Goal: Answer question/provide support

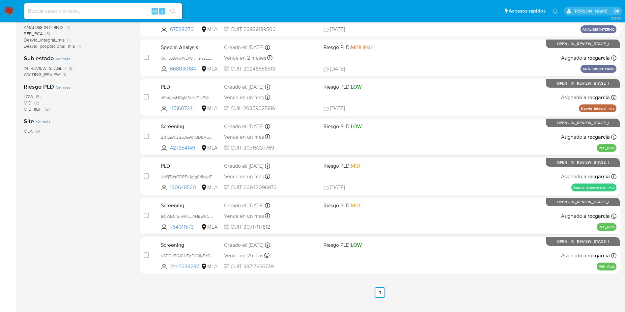
scroll to position [192, 0]
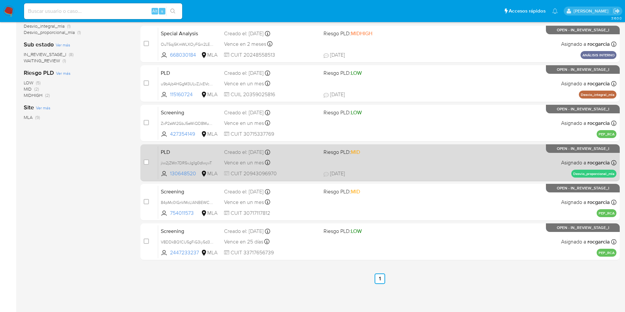
click at [405, 168] on div "PLD jiw2jZWn7DR5vJg1g0dIwyvT 130648520 MLA Riesgo PLD: MID Creado el: 12/09/202…" at bounding box center [387, 162] width 458 height 33
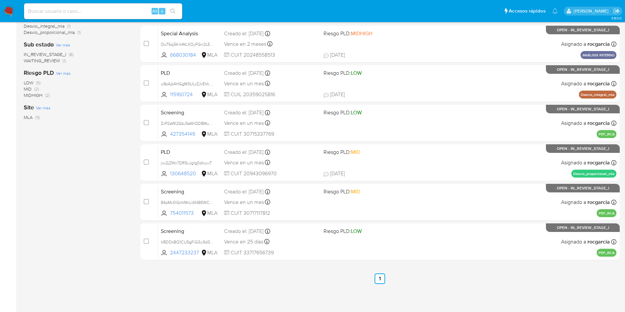
scroll to position [143, 0]
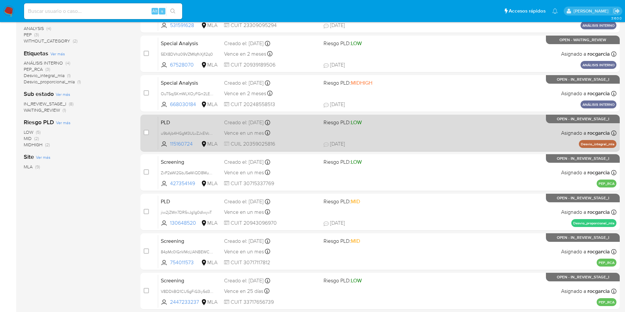
click at [494, 131] on div "PLD u9bAjb4HGgM3ULvZJxEVcB2n 115160724 MLA Riesgo PLD: LOW Creado el: 12/09/202…" at bounding box center [387, 132] width 458 height 33
click at [472, 136] on div "PLD u9bAjb4HGgM3ULvZJxEVcB2n 115160724 MLA Riesgo PLD: LOW Creado el: 12/09/202…" at bounding box center [387, 132] width 458 height 33
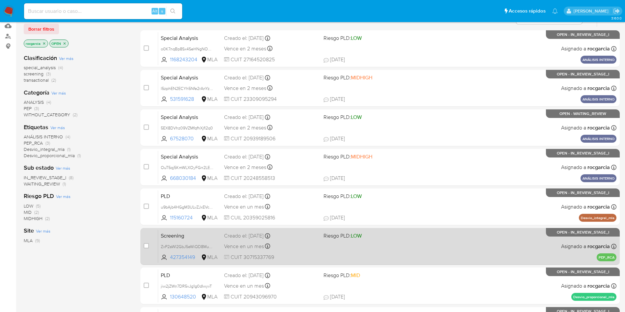
scroll to position [0, 0]
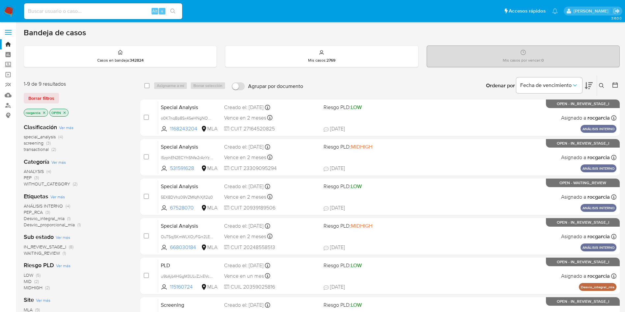
click at [13, 14] on img at bounding box center [8, 11] width 11 height 11
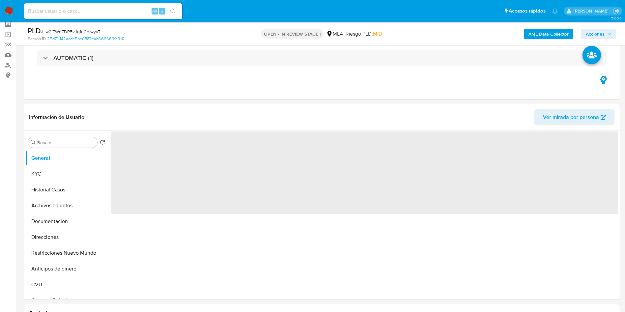
scroll to position [49, 0]
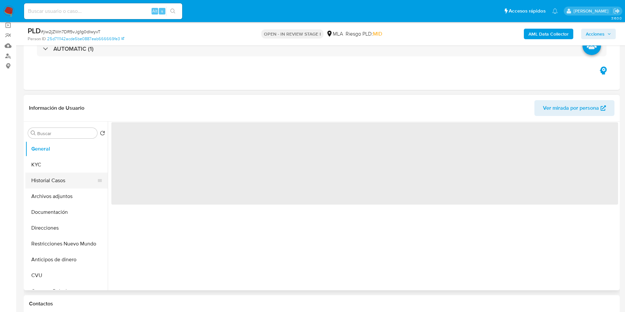
select select "10"
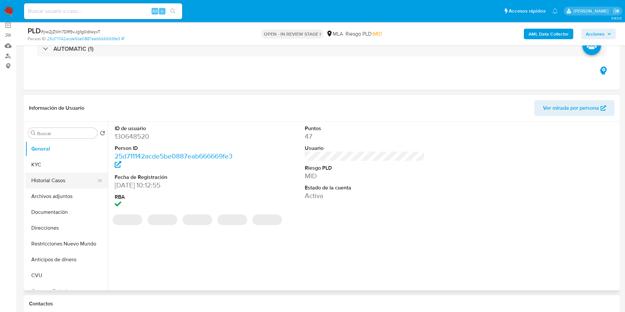
click at [43, 182] on button "Historial Casos" at bounding box center [63, 181] width 77 height 16
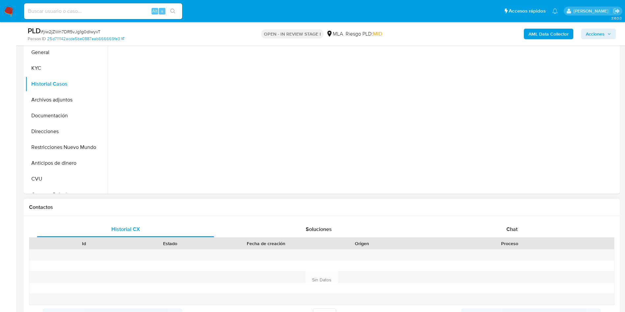
scroll to position [148, 0]
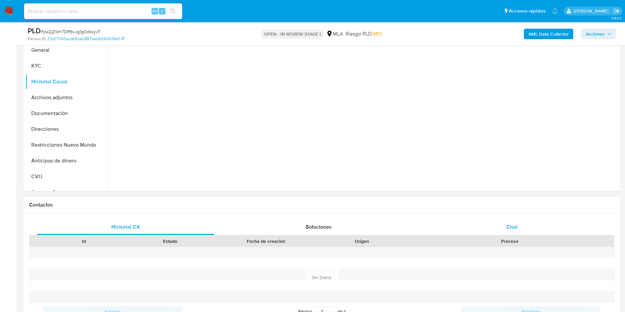
click at [514, 220] on div "Chat" at bounding box center [511, 227] width 177 height 16
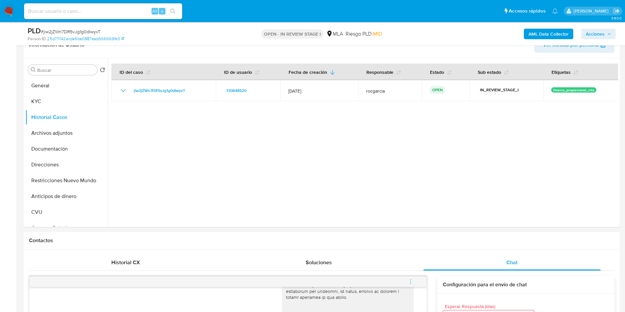
scroll to position [99, 0]
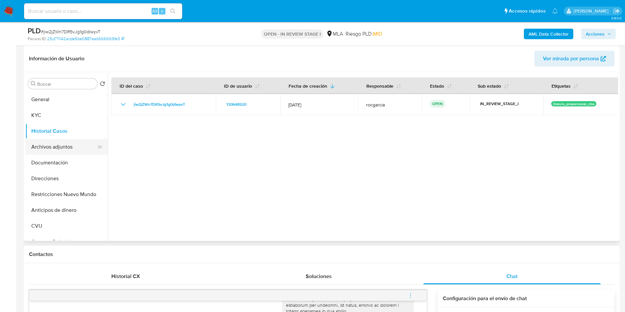
click at [59, 144] on button "Archivos adjuntos" at bounding box center [63, 147] width 77 height 16
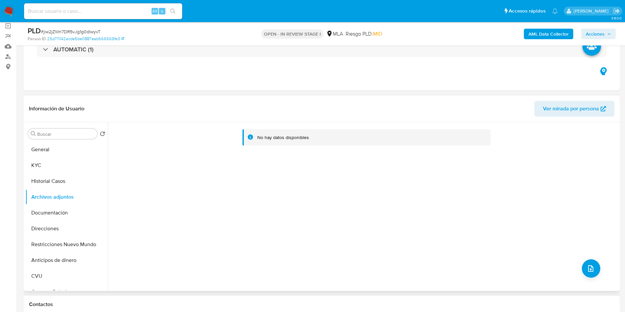
scroll to position [0, 0]
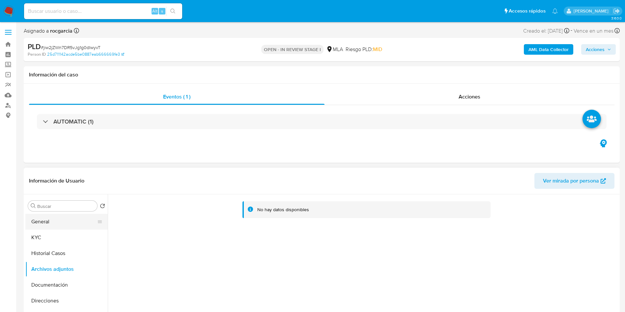
click at [54, 220] on button "General" at bounding box center [63, 222] width 77 height 16
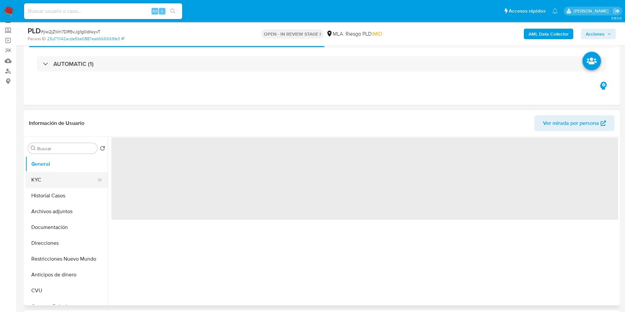
scroll to position [49, 0]
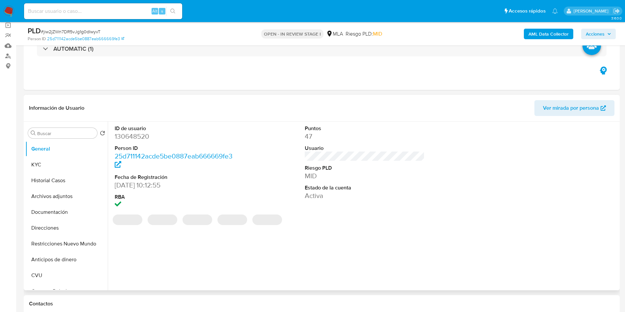
click at [143, 140] on dd "130648520" at bounding box center [175, 136] width 120 height 9
copy dd "130648520"
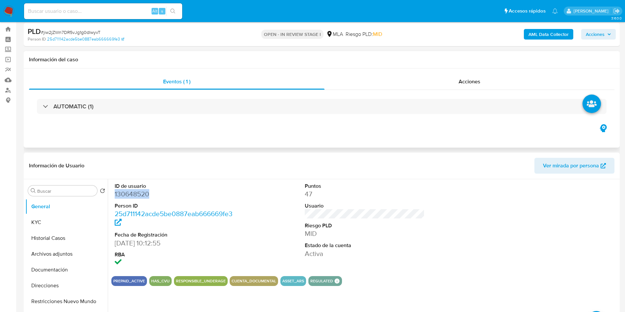
scroll to position [0, 0]
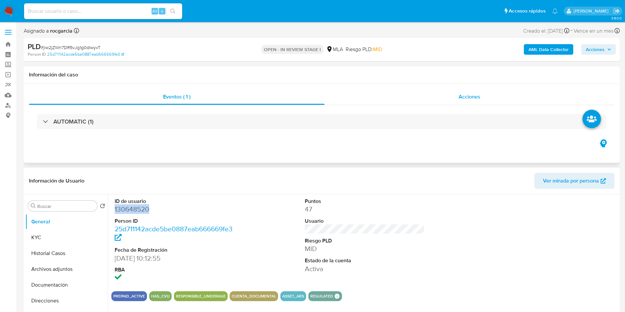
click at [480, 103] on div "Acciones" at bounding box center [470, 97] width 290 height 16
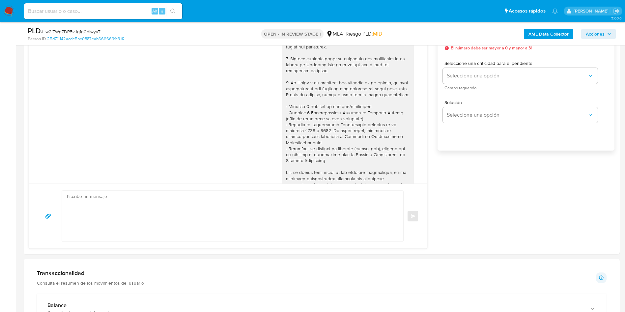
scroll to position [148, 0]
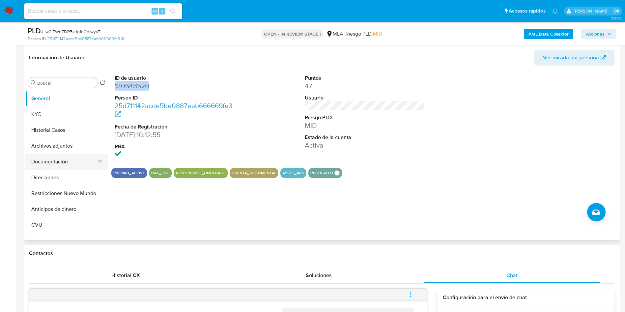
click at [58, 162] on button "Documentación" at bounding box center [63, 162] width 77 height 16
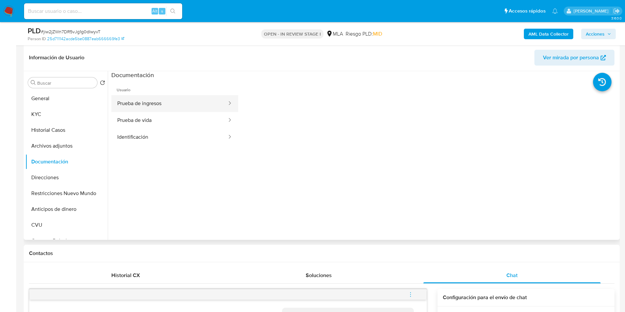
click at [138, 102] on button "Prueba de ingresos" at bounding box center [169, 103] width 116 height 17
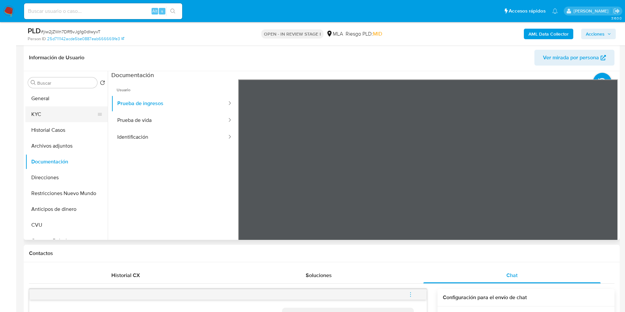
click at [51, 111] on button "KYC" at bounding box center [63, 114] width 77 height 16
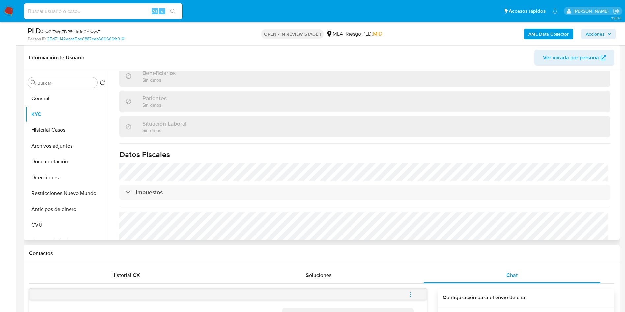
scroll to position [346, 0]
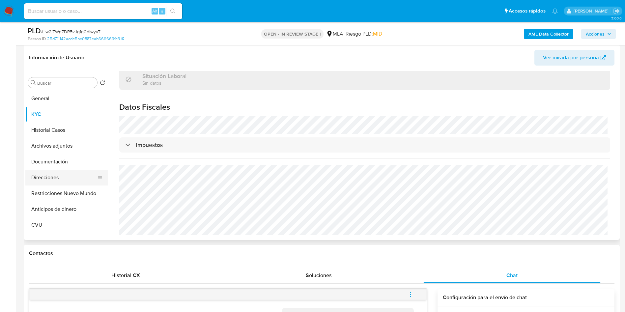
click at [46, 177] on button "Direcciones" at bounding box center [63, 178] width 77 height 16
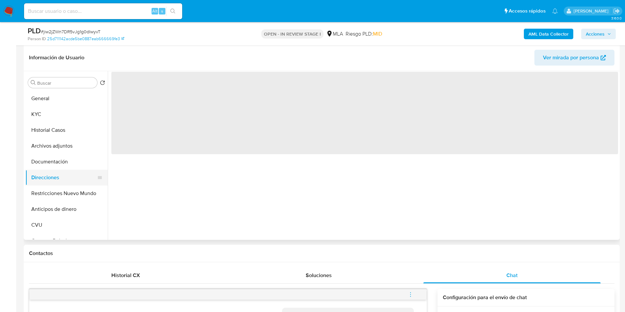
scroll to position [0, 0]
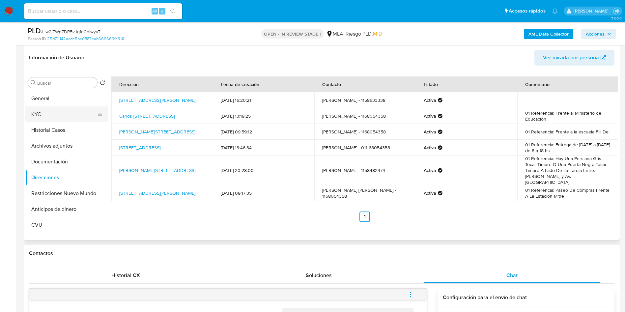
click at [62, 107] on button "KYC" at bounding box center [63, 114] width 77 height 16
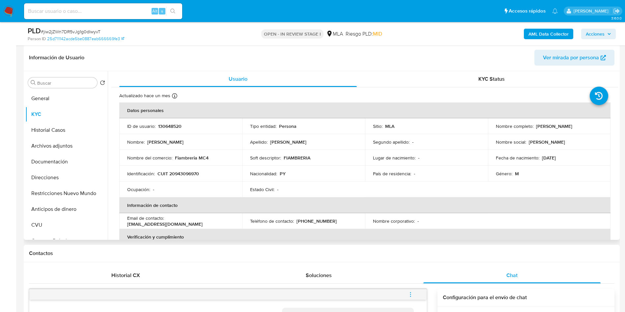
click at [186, 172] on p "CUIT 20943096970" at bounding box center [179, 174] width 42 height 6
copy p "20943096970"
click at [173, 174] on p "CUIT 20943096970" at bounding box center [179, 174] width 42 height 6
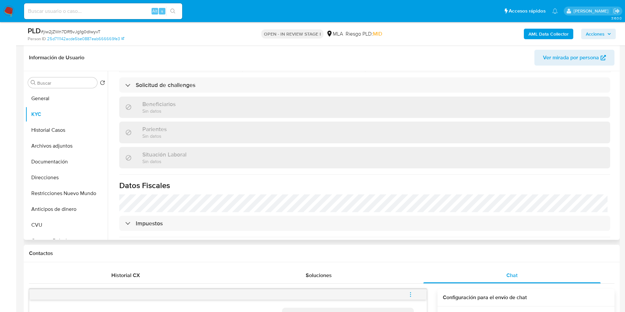
scroll to position [347, 0]
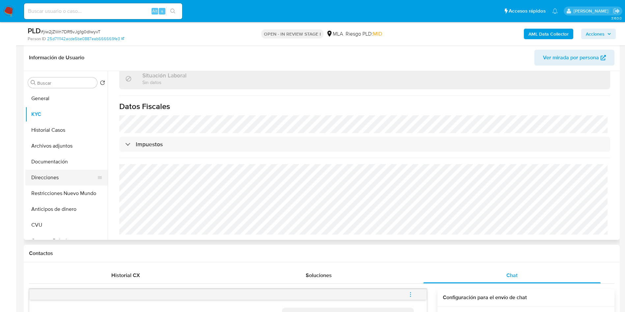
click at [60, 177] on button "Direcciones" at bounding box center [63, 178] width 77 height 16
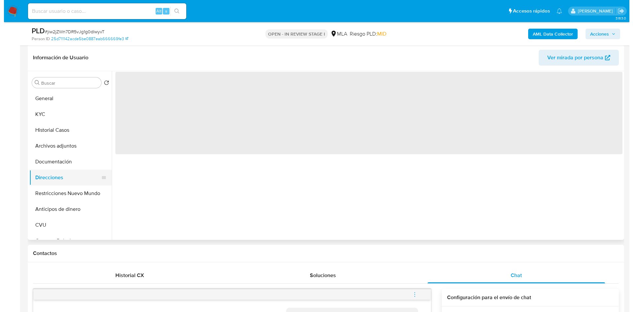
scroll to position [0, 0]
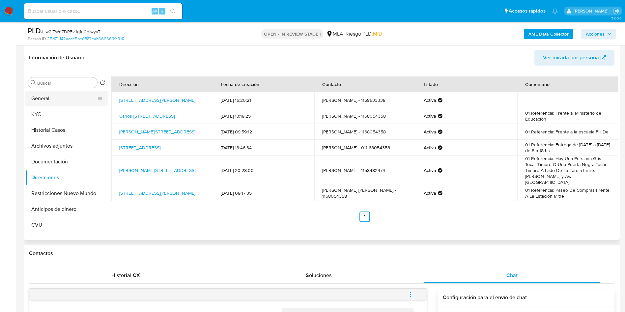
click at [40, 91] on button "General" at bounding box center [63, 99] width 77 height 16
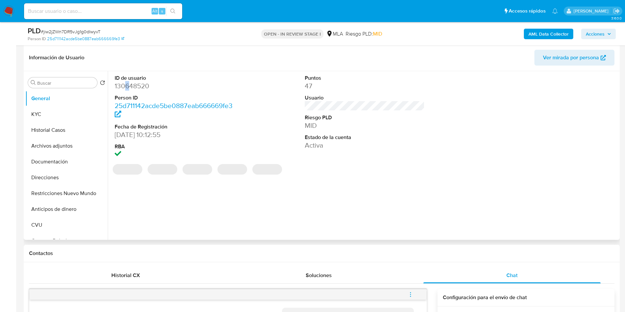
click at [128, 87] on dd "130648520" at bounding box center [175, 85] width 120 height 9
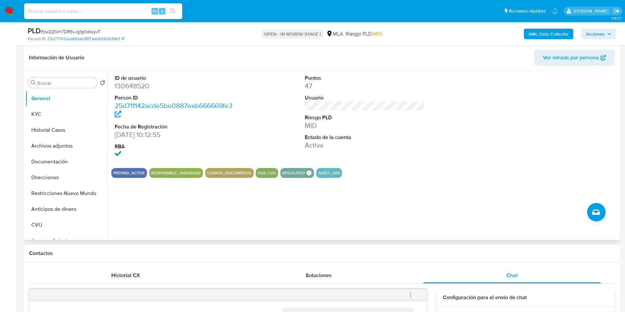
click at [118, 86] on dd "130648520" at bounding box center [175, 85] width 120 height 9
copy dd "130648520"
click at [550, 36] on b "AML Data Collector" at bounding box center [549, 34] width 40 height 11
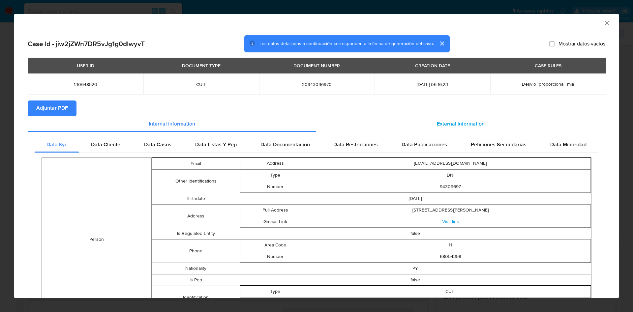
drag, startPoint x: 446, startPoint y: 119, endPoint x: 434, endPoint y: 118, distance: 12.2
click at [446, 118] on div "External information" at bounding box center [460, 124] width 289 height 16
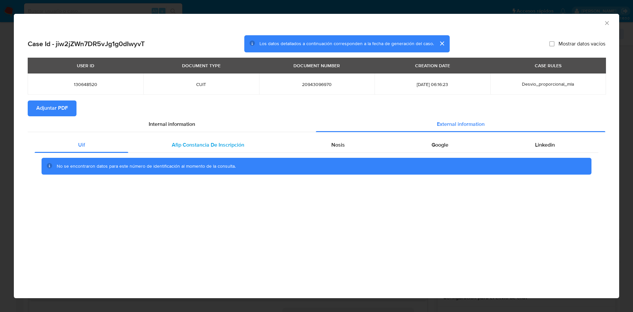
click at [266, 140] on div "Afip Constancia De Inscripción" at bounding box center [207, 145] width 159 height 16
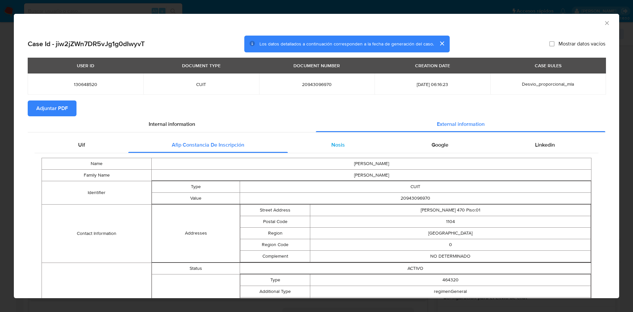
click at [330, 140] on div "Nosis" at bounding box center [338, 145] width 100 height 16
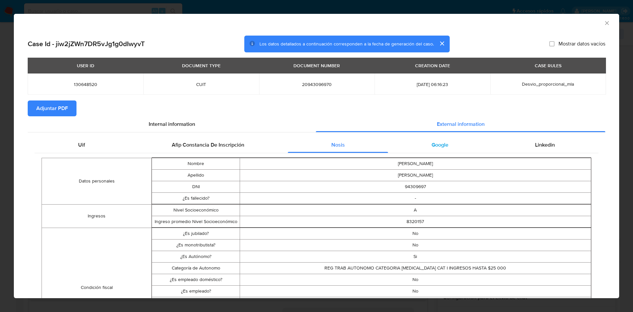
click at [438, 147] on span "Google" at bounding box center [439, 145] width 17 height 8
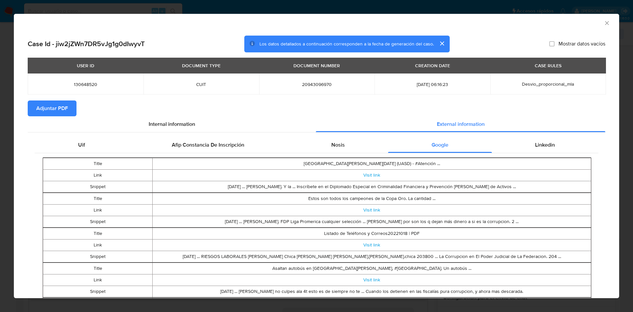
click at [538, 154] on div "Title Universidad Autónoma de Santo Domingo (UASD) - #Atención ... Link Visit l…" at bounding box center [316, 315] width 563 height 324
click at [535, 150] on div "Linkedin" at bounding box center [545, 145] width 106 height 16
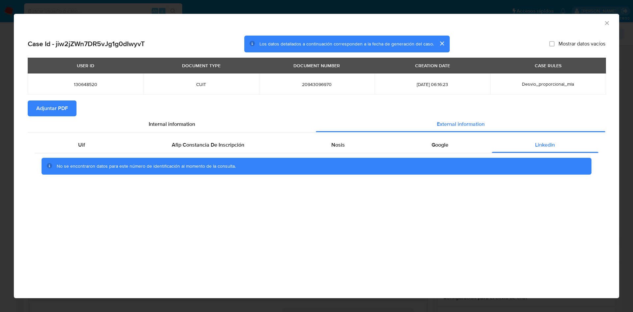
drag, startPoint x: 51, startPoint y: 105, endPoint x: 66, endPoint y: 4, distance: 101.6
click at [51, 105] on span "Adjuntar PDF" at bounding box center [52, 108] width 32 height 14
click at [606, 25] on icon "Cerrar ventana" at bounding box center [606, 23] width 7 height 7
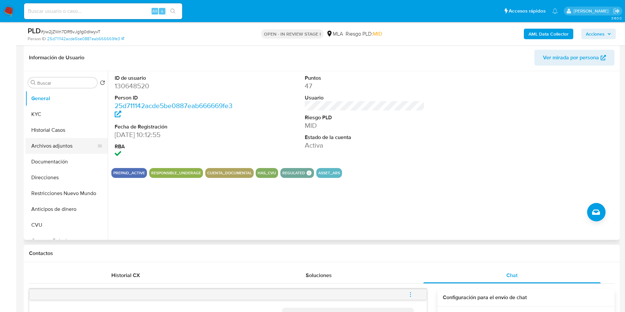
click at [63, 148] on button "Archivos adjuntos" at bounding box center [63, 146] width 77 height 16
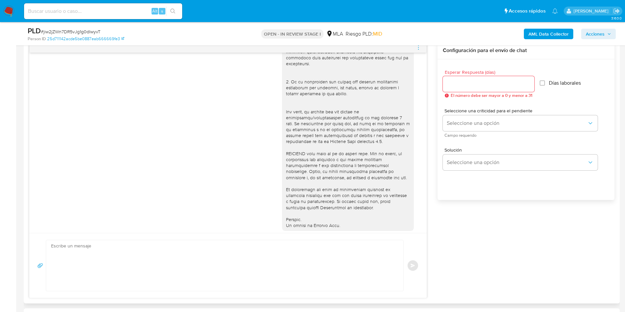
scroll to position [219, 0]
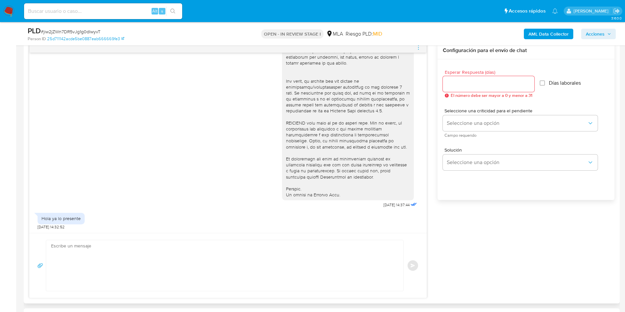
click at [95, 250] on textarea at bounding box center [223, 265] width 344 height 51
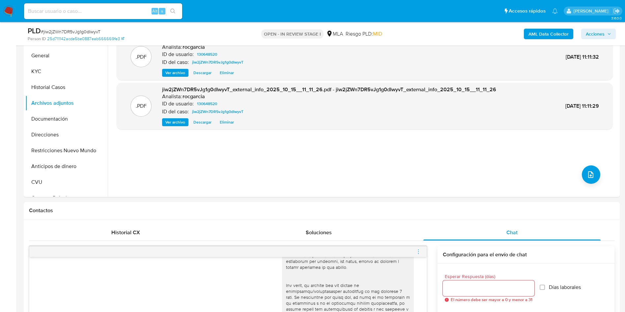
scroll to position [148, 0]
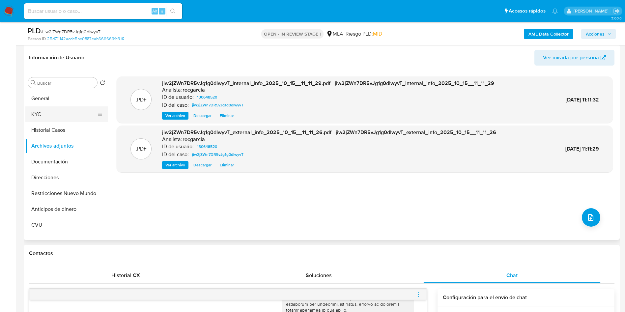
click at [36, 115] on button "KYC" at bounding box center [63, 114] width 77 height 16
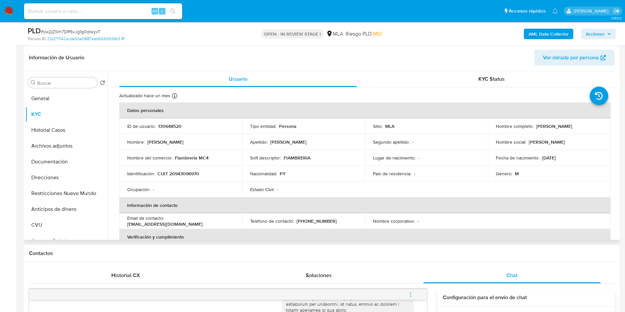
drag, startPoint x: 534, startPoint y: 127, endPoint x: 606, endPoint y: 125, distance: 72.5
click at [606, 125] on td "Nombre completo : Angel Miguel Martinez" at bounding box center [549, 126] width 123 height 16
copy p "Angel Miguel Martinez"
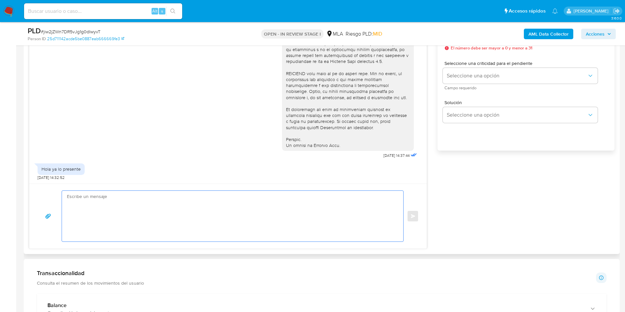
click at [146, 211] on textarea at bounding box center [231, 216] width 328 height 51
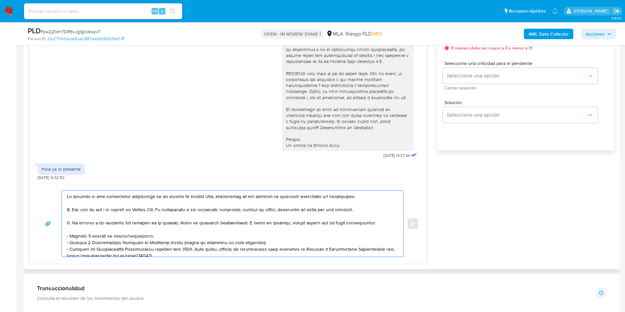
click at [66, 193] on div at bounding box center [231, 224] width 338 height 66
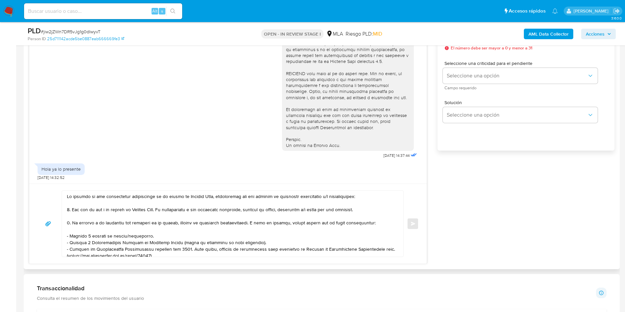
click at [67, 197] on div at bounding box center [231, 224] width 338 height 66
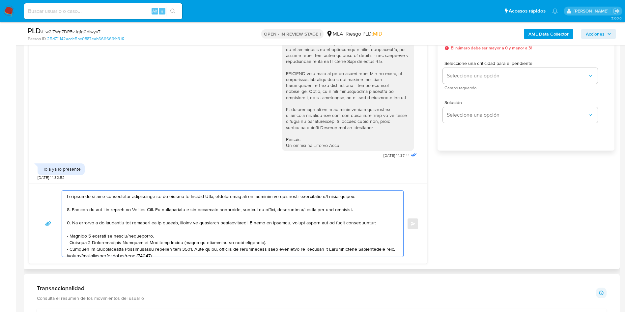
click at [68, 197] on textarea at bounding box center [231, 224] width 328 height 66
paste textarea "Angel Miguel Martinez"
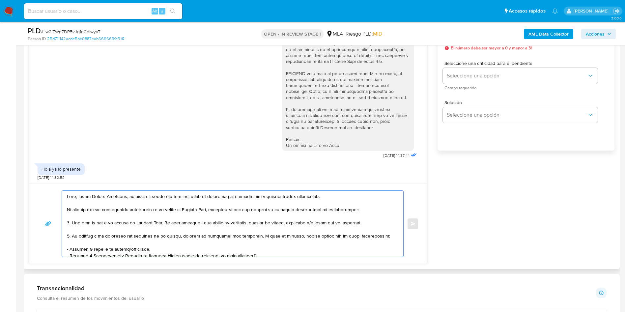
click at [279, 196] on textarea at bounding box center [231, 224] width 328 height 66
click at [290, 197] on textarea at bounding box center [231, 224] width 328 height 66
click at [0, 0] on lt-strong "en" at bounding box center [0, 0] width 0 height 0
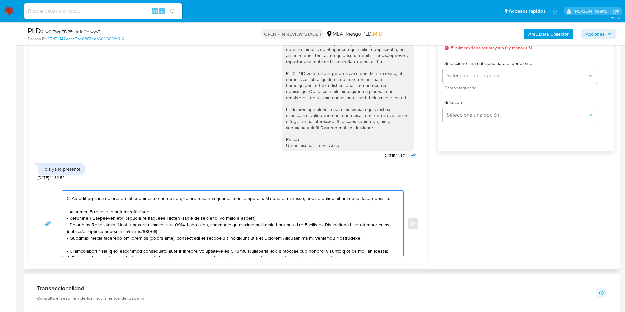
scroll to position [49, 0]
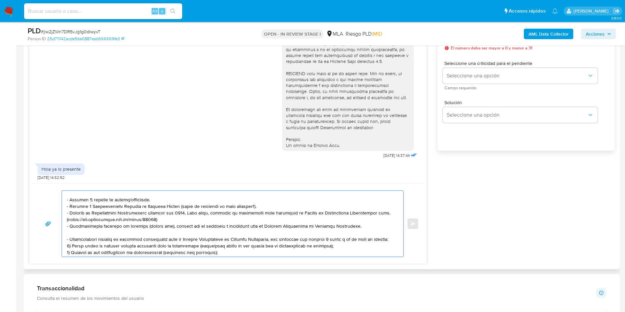
click at [71, 201] on textarea at bounding box center [231, 224] width 328 height 66
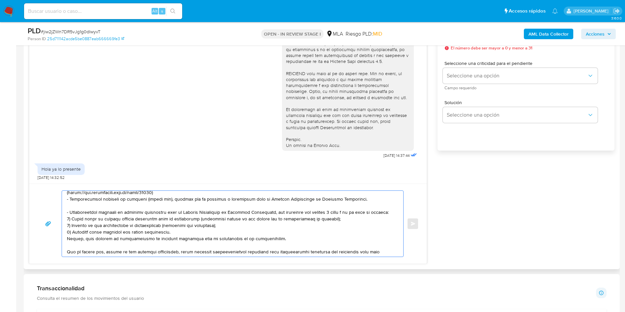
scroll to position [92, 0]
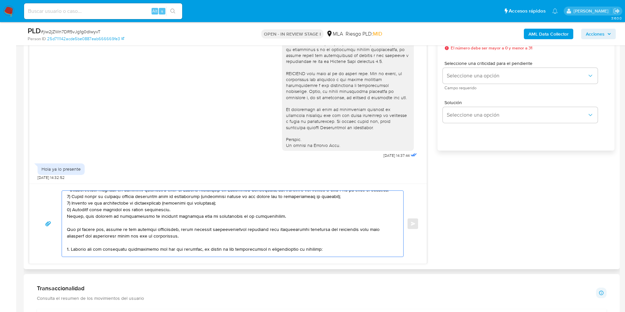
drag, startPoint x: 68, startPoint y: 224, endPoint x: 309, endPoint y: 217, distance: 241.6
click at [309, 217] on textarea at bounding box center [231, 224] width 328 height 66
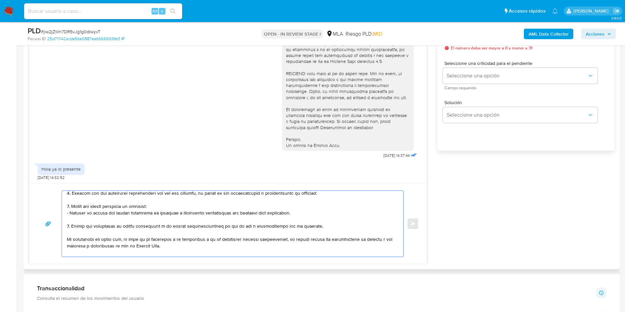
scroll to position [102, 0]
drag, startPoint x: 71, startPoint y: 193, endPoint x: 71, endPoint y: 227, distance: 33.6
click at [71, 227] on textarea at bounding box center [231, 224] width 328 height 66
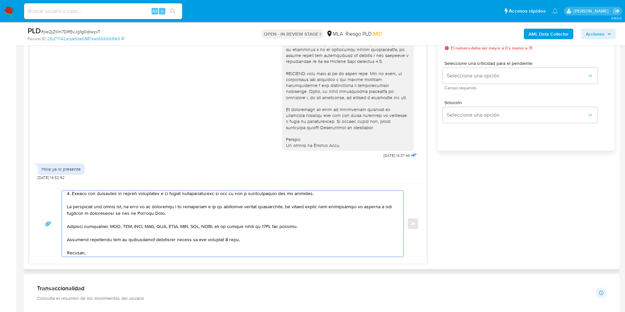
scroll to position [69, 0]
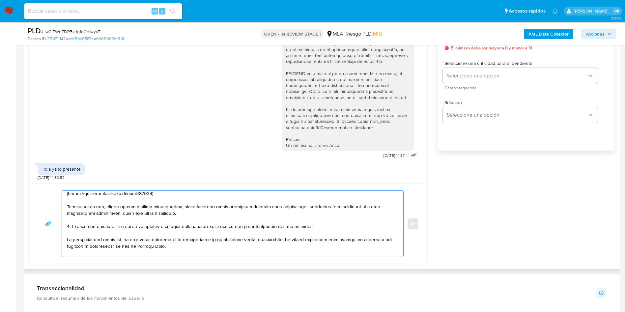
click at [244, 226] on textarea at bounding box center [231, 224] width 328 height 66
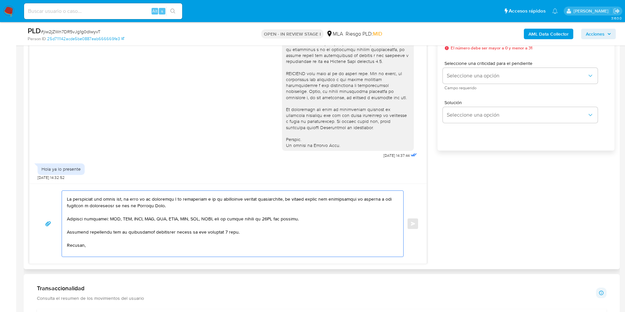
scroll to position [130, 0]
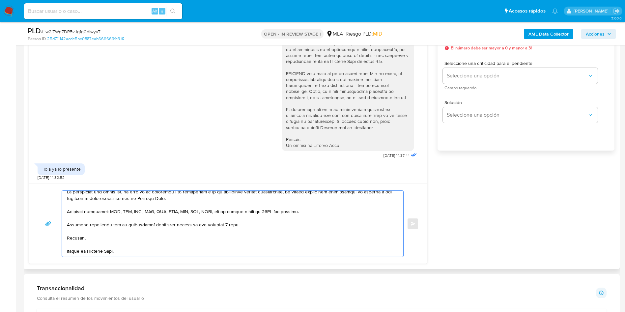
drag, startPoint x: 175, startPoint y: 211, endPoint x: 248, endPoint y: 211, distance: 73.8
click at [248, 211] on textarea at bounding box center [231, 224] width 328 height 66
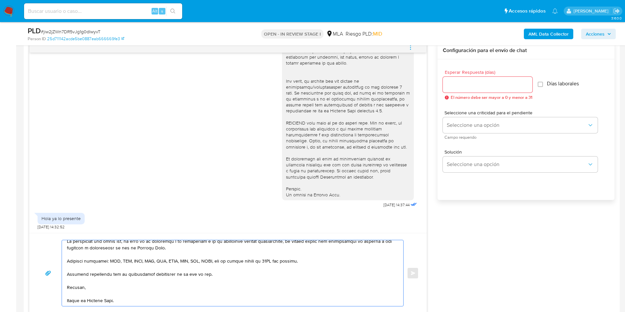
type textarea "Hola, Angel Miguel Martinez, queremos que sepas que por este medio no recibimos…"
click at [456, 86] on input "Esperar Respuesta (días)" at bounding box center [488, 84] width 90 height 9
type input "1"
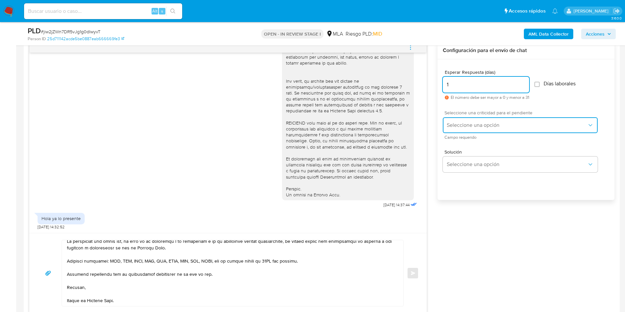
click at [483, 125] on span "Seleccione una opción" at bounding box center [517, 125] width 140 height 7
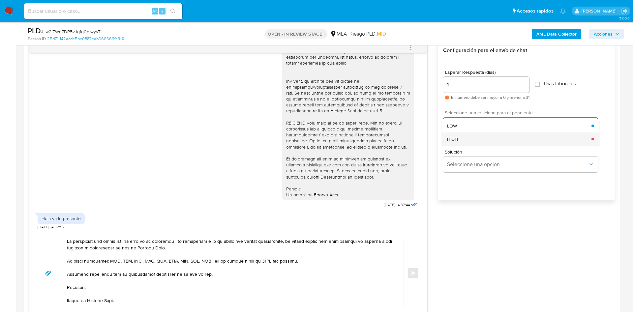
click at [481, 136] on div "HIGH" at bounding box center [519, 138] width 144 height 13
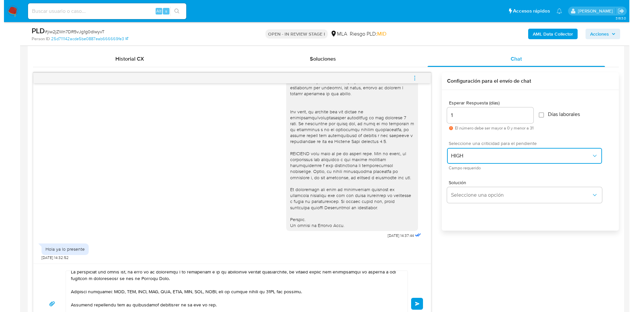
scroll to position [148, 0]
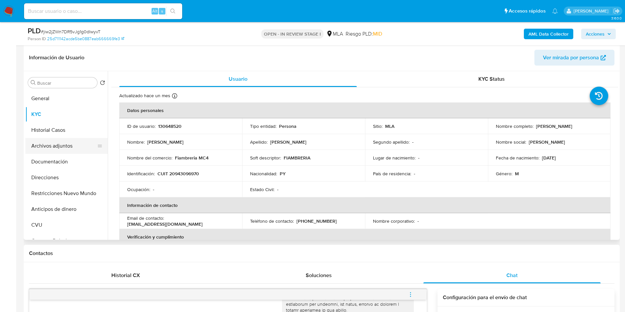
click at [53, 146] on button "Archivos adjuntos" at bounding box center [63, 146] width 77 height 16
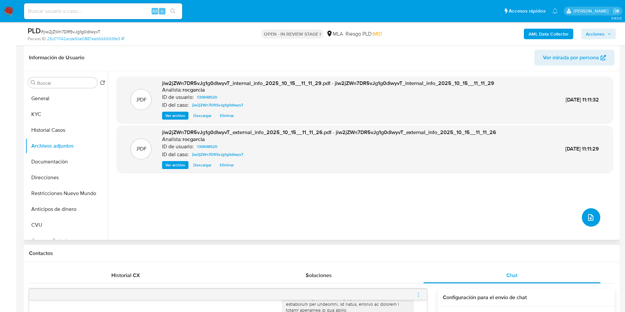
click at [589, 214] on icon "upload-file" at bounding box center [591, 218] width 8 height 8
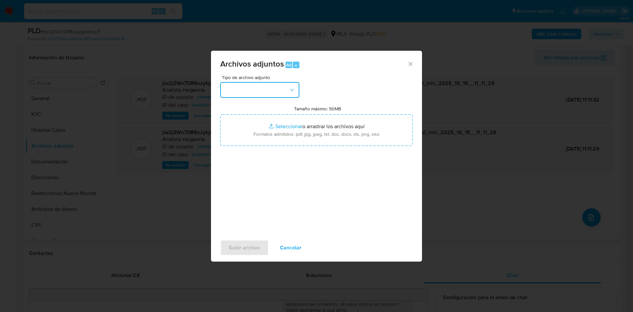
click at [255, 86] on button "button" at bounding box center [259, 90] width 79 height 16
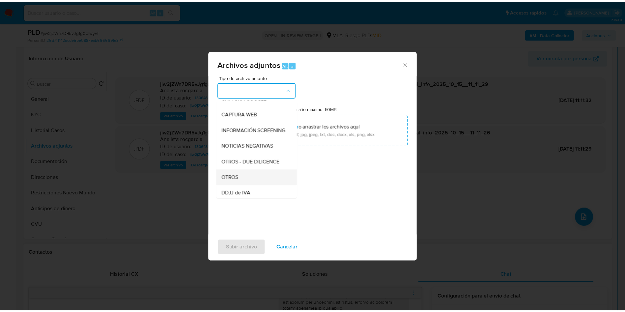
scroll to position [99, 0]
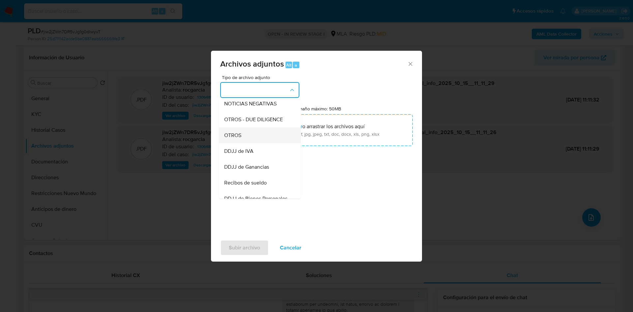
click at [253, 143] on div "OTROS" at bounding box center [257, 136] width 67 height 16
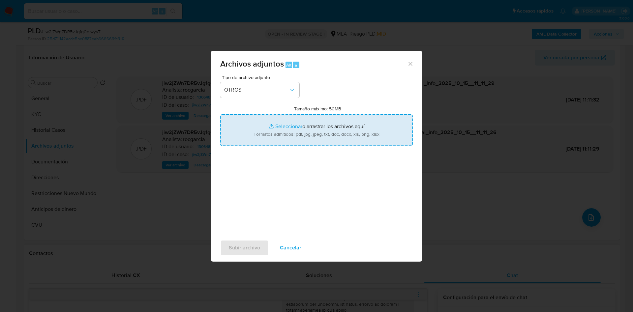
click at [286, 129] on input "Tamaño máximo: 50MB Seleccionar archivos" at bounding box center [316, 130] width 192 height 32
type input "C:\fakepath\Movimientos 130648520.xlsx"
click at [242, 252] on span "Subir archivo" at bounding box center [244, 248] width 31 height 14
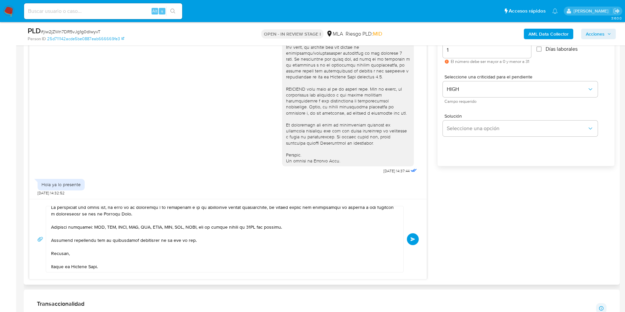
scroll to position [445, 0]
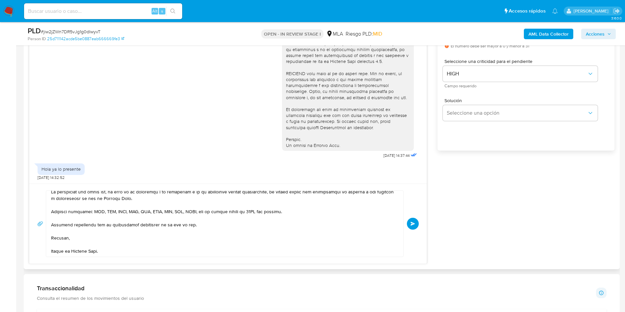
click at [416, 223] on button "Enviar" at bounding box center [413, 224] width 12 height 12
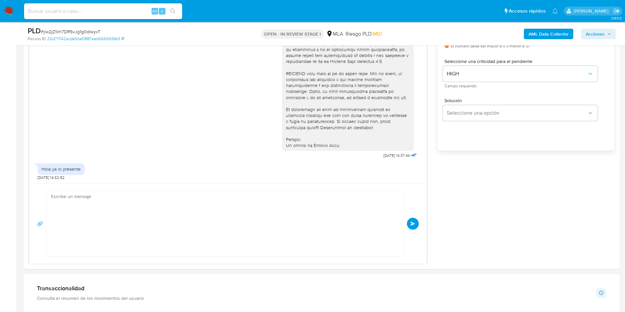
scroll to position [520, 0]
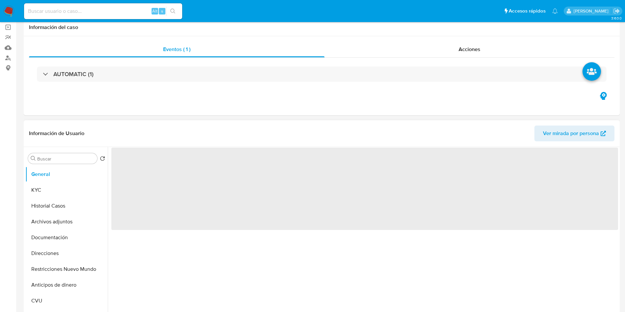
scroll to position [148, 0]
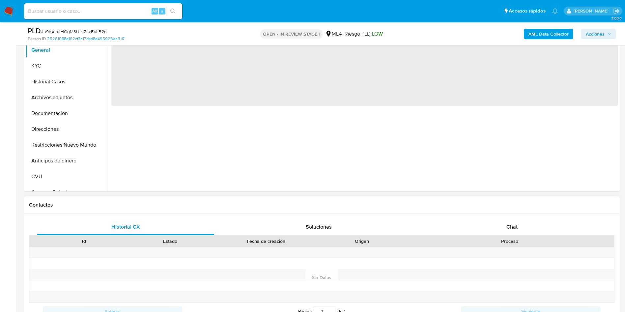
select select "10"
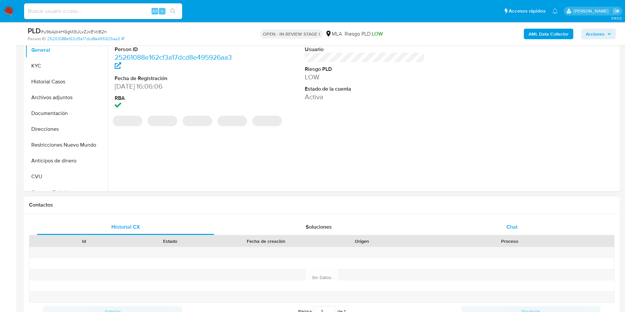
click at [511, 227] on span "Chat" at bounding box center [511, 227] width 11 height 8
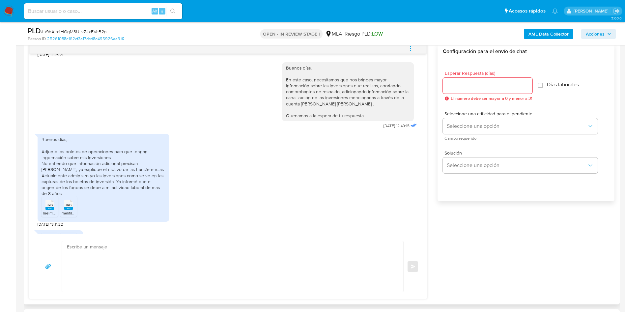
scroll to position [619, 0]
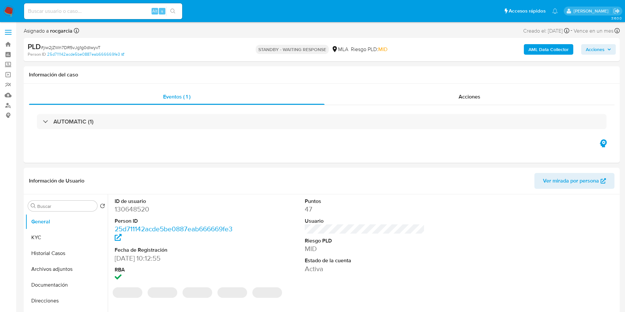
select select "10"
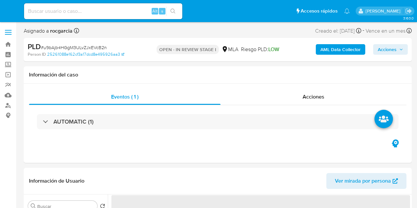
select select "10"
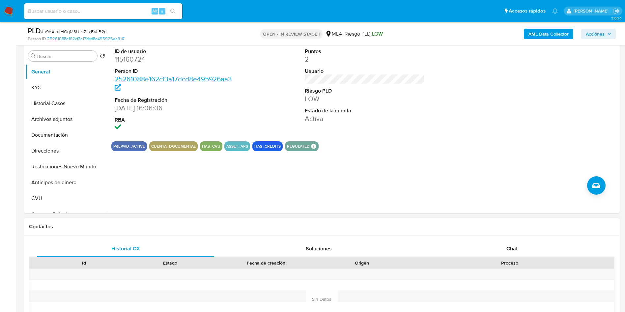
scroll to position [148, 0]
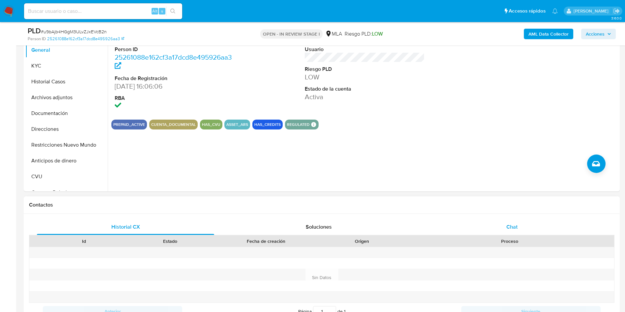
click at [417, 208] on div "Chat" at bounding box center [511, 227] width 177 height 16
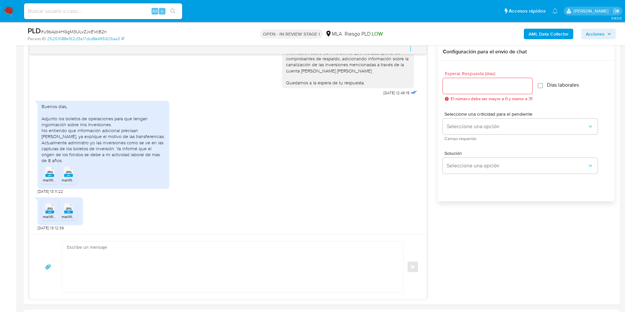
scroll to position [346, 0]
click at [53, 182] on span "melifile6716928153379265577.jpg" at bounding box center [73, 180] width 60 height 6
click at [64, 177] on icon "JPG" at bounding box center [68, 172] width 9 height 12
click at [49, 208] on span "melifile7683340489427141443.jpg" at bounding box center [73, 217] width 61 height 6
click at [62, 208] on span "melifile5841042608366266467.jpg" at bounding box center [93, 217] width 62 height 6
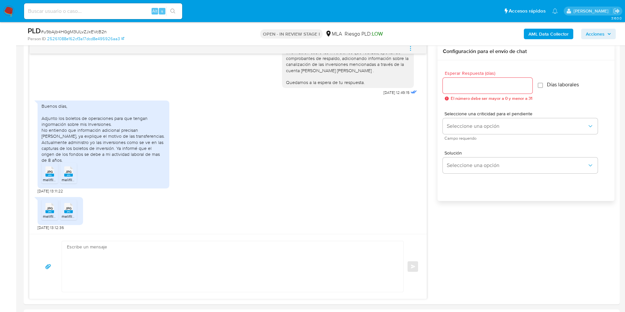
click at [413, 50] on icon "menu-action" at bounding box center [411, 48] width 6 height 6
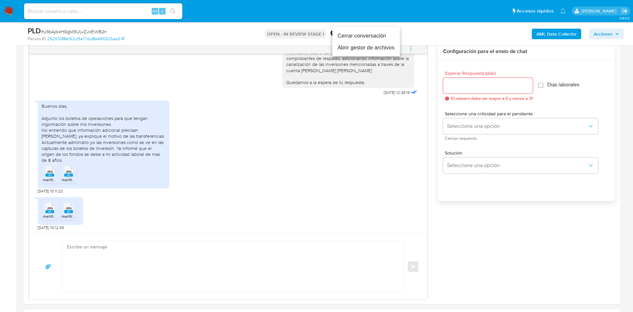
click at [354, 53] on li "Abrir gestor de archivos" at bounding box center [366, 48] width 68 height 12
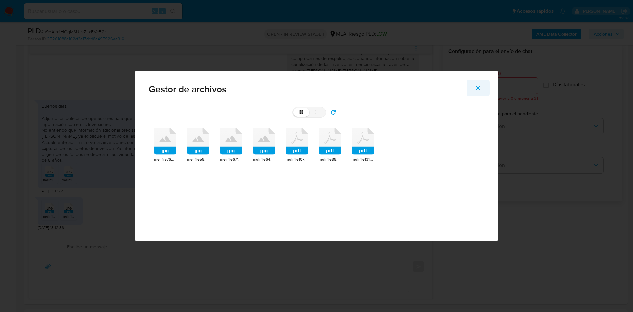
click at [417, 86] on button "Cerrar" at bounding box center [477, 88] width 23 height 16
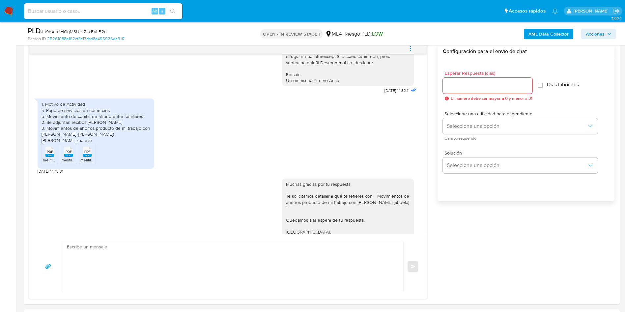
scroll to position [619, 0]
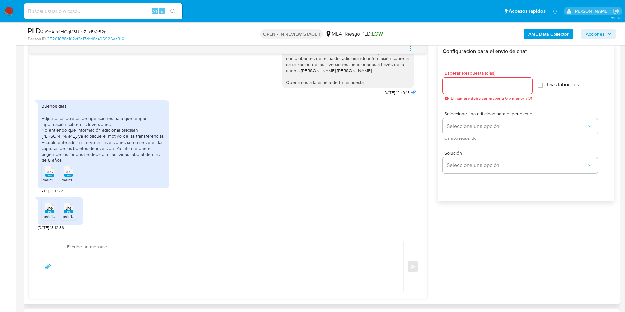
click at [409, 45] on icon "menu-action" at bounding box center [411, 48] width 6 height 6
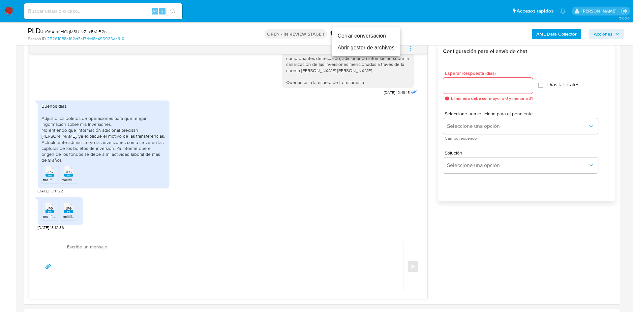
click at [353, 47] on li "Abrir gestor de archivos" at bounding box center [366, 48] width 68 height 12
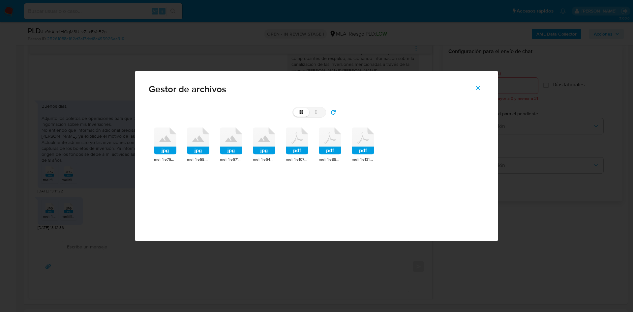
click at [165, 153] on rect at bounding box center [165, 151] width 22 height 8
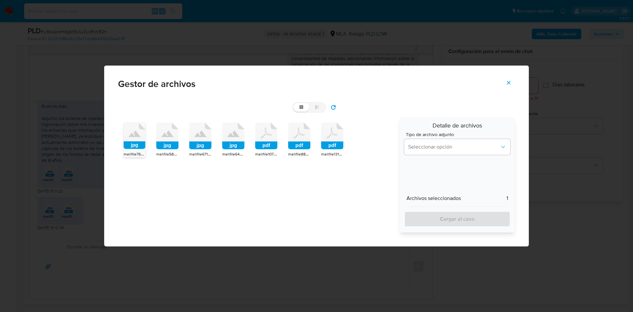
click at [178, 151] on div "jpg" at bounding box center [167, 137] width 22 height 29
click at [194, 151] on div "melifile6716928153379265577.jpg" at bounding box center [200, 154] width 22 height 7
click at [236, 151] on div "jpg" at bounding box center [233, 137] width 22 height 29
click at [417, 147] on span "Seleccionar opción" at bounding box center [454, 147] width 92 height 7
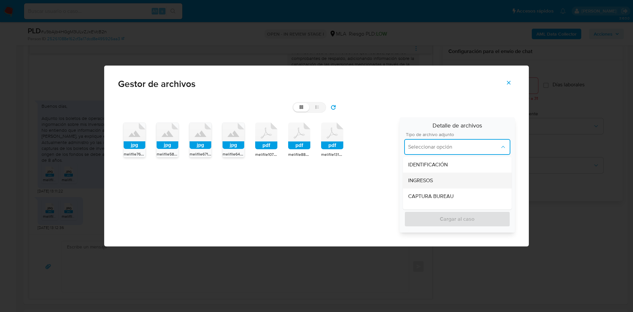
click at [417, 175] on div "INGRESOS" at bounding box center [457, 181] width 98 height 16
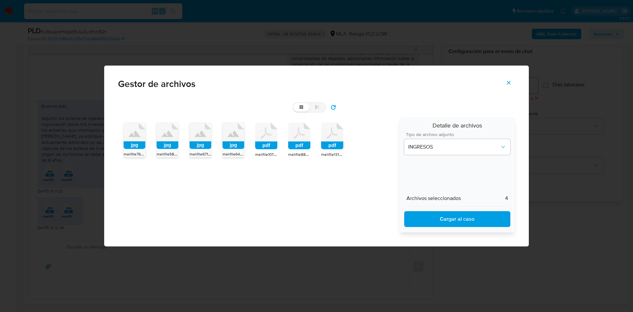
click at [417, 208] on span "Cargar al caso" at bounding box center [457, 219] width 89 height 14
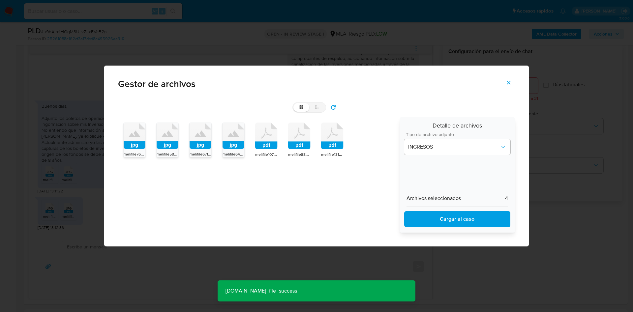
click at [417, 79] on button "Cerrar" at bounding box center [508, 83] width 23 height 16
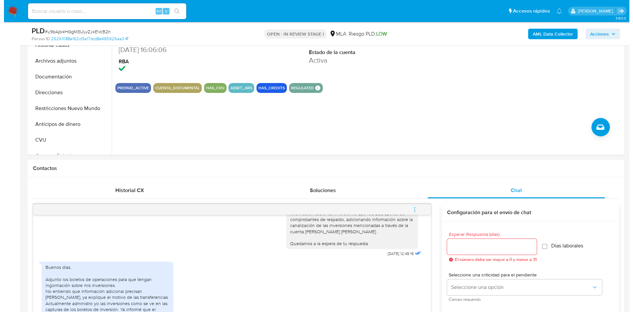
scroll to position [99, 0]
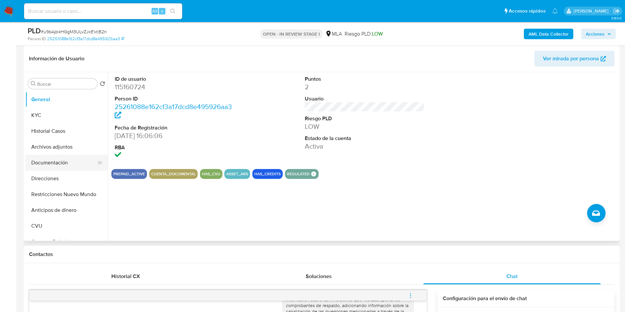
drag, startPoint x: 38, startPoint y: 150, endPoint x: 92, endPoint y: 161, distance: 54.8
click at [38, 150] on button "Archivos adjuntos" at bounding box center [66, 147] width 82 height 16
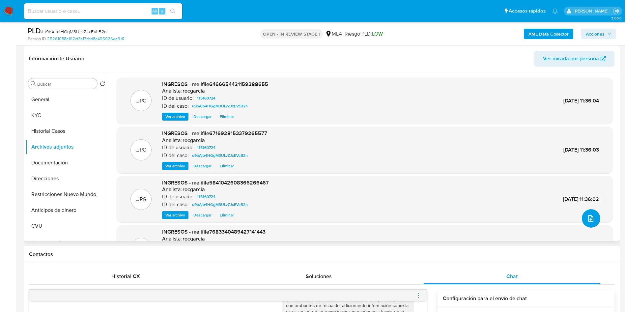
click at [417, 208] on button "upload-file" at bounding box center [591, 218] width 18 height 18
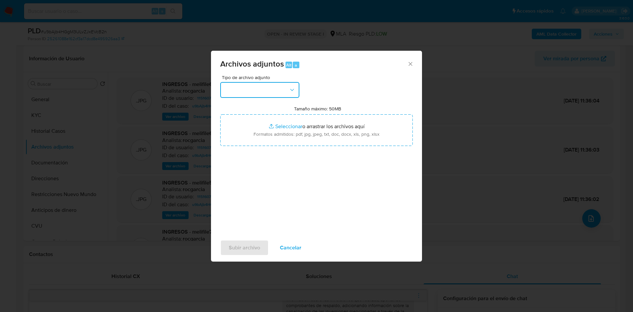
click at [259, 87] on button "button" at bounding box center [259, 90] width 79 height 16
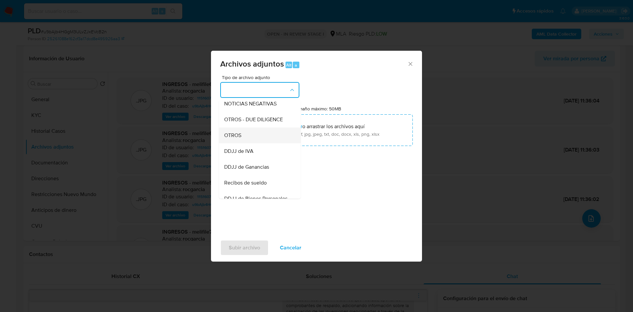
click at [249, 142] on div "OTROS" at bounding box center [257, 136] width 67 height 16
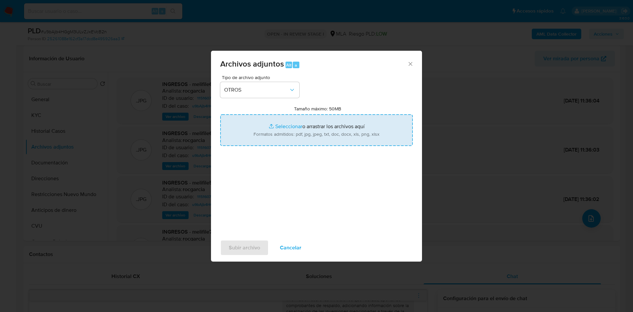
click at [287, 132] on input "Tamaño máximo: 50MB Seleccionar archivos" at bounding box center [316, 130] width 192 height 32
type input "C:\fakepath\Caselog u9bAjb4HGgM3ULvZJxEVcB2n - 115160724.docx"
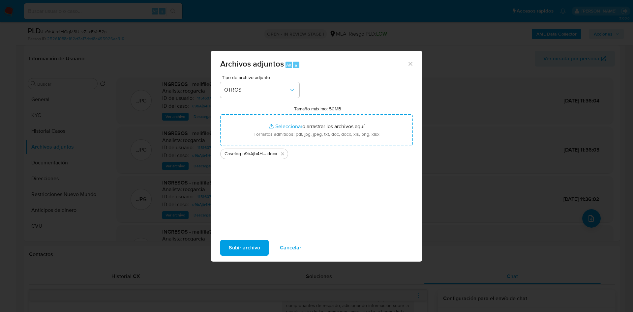
click at [240, 208] on span "Subir archivo" at bounding box center [244, 248] width 31 height 14
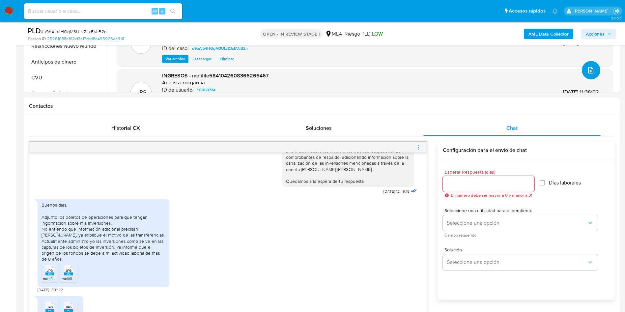
scroll to position [395, 0]
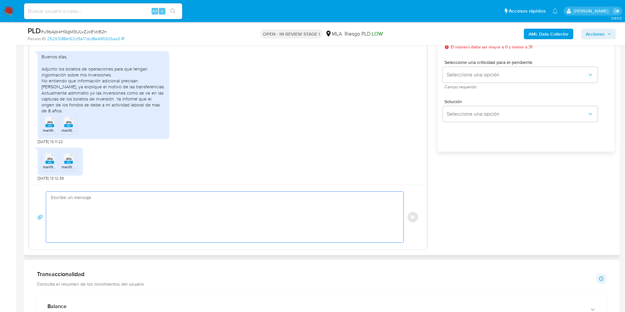
click at [119, 208] on textarea at bounding box center [223, 217] width 344 height 51
click at [79, 195] on textarea "Muchas gracia spor tu respuesta," at bounding box center [223, 217] width 344 height 51
click at [83, 195] on textarea "Muchas gracia spor tu respuesta," at bounding box center [223, 217] width 344 height 51
click at [0, 208] on aside "Bandeja Tablero Screening Búsqueda en Listas Watchlist Herramientas Operaciones…" at bounding box center [8, 295] width 16 height 1381
click at [84, 208] on textarea "Muchas gracias por tu respuesta, En este caso," at bounding box center [223, 217] width 344 height 51
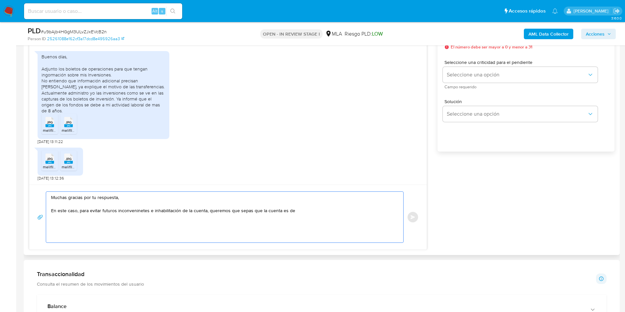
paste textarea "uso de la cuenta es personal, y respecto a las inversiones de su abuela, las mi…"
drag, startPoint x: 259, startPoint y: 211, endPoint x: 307, endPoint y: 210, distance: 47.8
click at [307, 208] on textarea "Muchas gracias por tu respuesta, En este caso, para evitar futuros inconveninet…" at bounding box center [223, 217] width 344 height 51
drag, startPoint x: 337, startPoint y: 210, endPoint x: 348, endPoint y: 214, distance: 11.5
click at [348, 208] on textarea "Muchas gracias por tu respuesta, En este caso, para evitar futuros inconveninet…" at bounding box center [223, 217] width 344 height 51
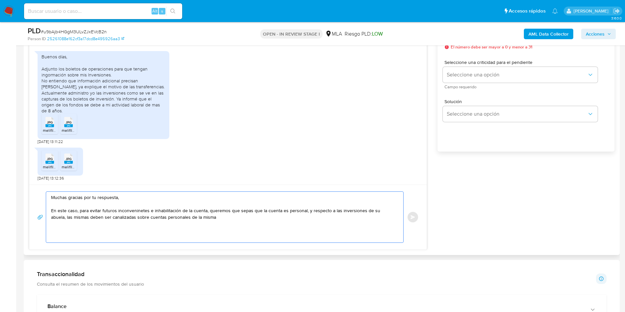
click at [348, 208] on textarea "Muchas gracias por tu respuesta, En este caso, para evitar futuros inconveninet…" at bounding box center [223, 217] width 344 height 51
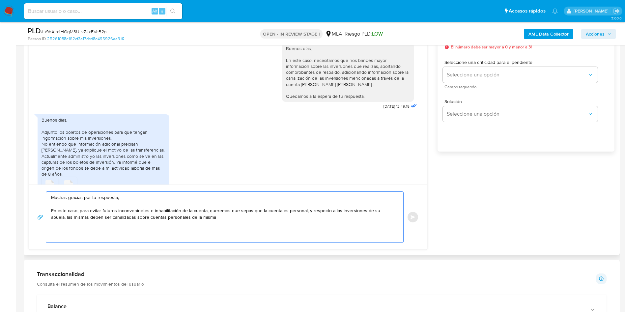
scroll to position [471, 0]
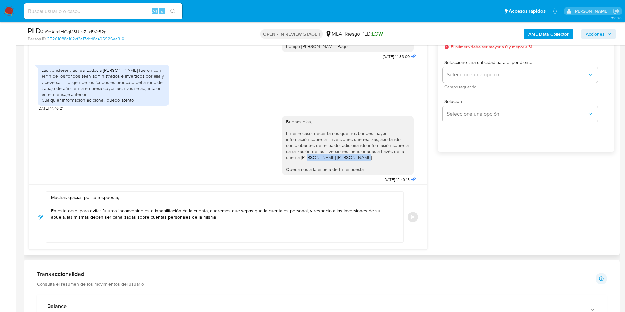
drag, startPoint x: 301, startPoint y: 170, endPoint x: 346, endPoint y: 170, distance: 45.5
click at [346, 170] on div "Buenos días, En este caso, necesitamos que nos brindes mayor información sobre …" at bounding box center [348, 146] width 124 height 54
copy div "Abella, Susana Graciela"
click at [311, 208] on textarea "Muchas gracias por tu respuesta, En este caso, para evitar futuros inconveninet…" at bounding box center [223, 217] width 344 height 51
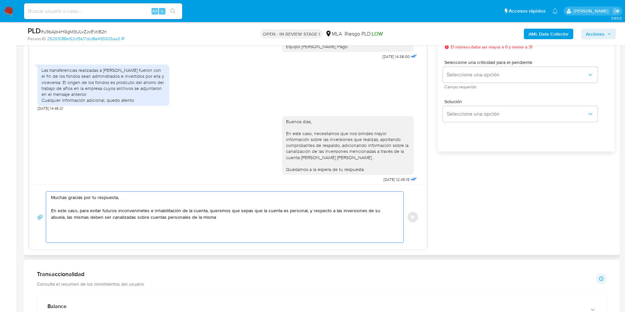
drag, startPoint x: 304, startPoint y: 211, endPoint x: 310, endPoint y: 210, distance: 6.4
click at [310, 208] on textarea "Muchas gracias por tu respuesta, En este caso, para evitar futuros inconveninet…" at bounding box center [223, 217] width 344 height 51
click at [375, 208] on textarea "Muchas gracias por tu respuesta, En este caso, para evitar futuros inconveninet…" at bounding box center [223, 217] width 344 height 51
paste textarea "Abella, Susana Graci"
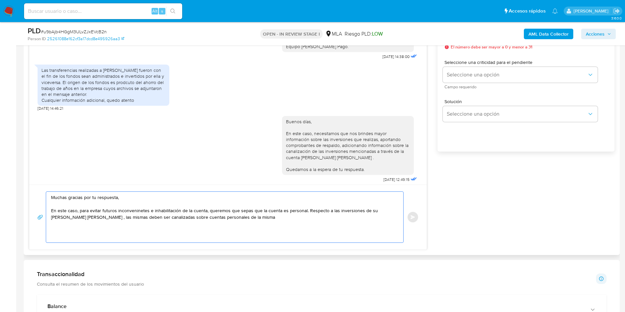
drag, startPoint x: 84, startPoint y: 213, endPoint x: 125, endPoint y: 219, distance: 41.4
click at [125, 208] on textarea "Muchas gracias por tu respuesta, En este caso, para evitar futuros inconveninet…" at bounding box center [223, 217] width 344 height 51
drag, startPoint x: 157, startPoint y: 218, endPoint x: 162, endPoint y: 218, distance: 5.0
click at [162, 208] on textarea "Muchas gracias por tu respuesta, En este caso, para evitar futuros inconveninet…" at bounding box center [223, 217] width 344 height 51
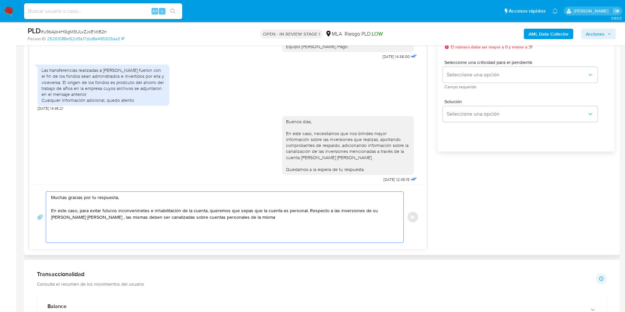
click at [162, 208] on textarea "Muchas gracias por tu respuesta, En este caso, para evitar futuros inconveninet…" at bounding box center [223, 217] width 344 height 51
click at [137, 208] on textarea "Muchas gracias por tu respuesta, En este caso, para evitar futuros inconveninet…" at bounding box center [223, 217] width 344 height 51
click at [0, 0] on lt-span "inconveni en tes" at bounding box center [0, 0] width 0 height 0
drag, startPoint x: 276, startPoint y: 212, endPoint x: 304, endPoint y: 212, distance: 27.7
click at [304, 208] on textarea "Muchas gracias por tu respuesta, En este caso, para evitar futuros inconvenient…" at bounding box center [223, 217] width 344 height 51
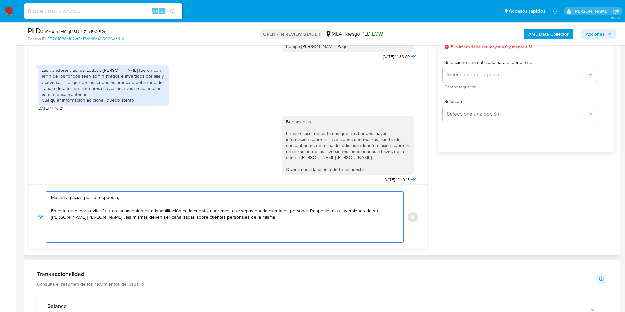
click at [304, 208] on textarea "Muchas gracias por tu respuesta, En este caso, para evitar futuros inconvenient…" at bounding box center [223, 217] width 344 height 51
click at [306, 208] on textarea "Muchas gracias por tu respuesta, En este caso, para evitar futuros inconvenient…" at bounding box center [223, 217] width 344 height 51
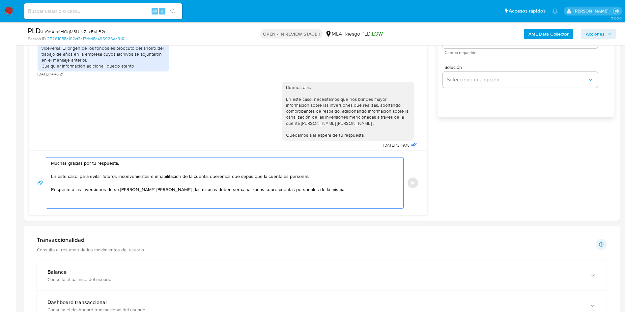
scroll to position [445, 0]
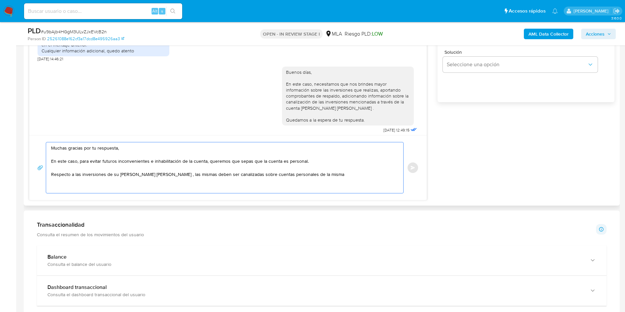
click at [342, 172] on textarea "Muchas gracias por tu respuesta, En este caso, para evitar futuros inconvenient…" at bounding box center [223, 167] width 344 height 51
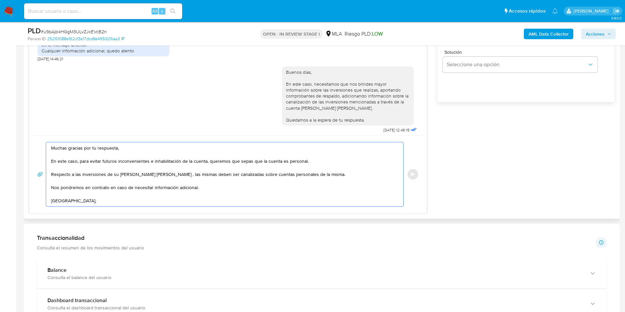
click at [97, 189] on textarea "Muchas gracias por tu respuesta, En este caso, para evitar futuros inconvenient…" at bounding box center [223, 174] width 344 height 64
click at [0, 0] on lt-span "contacto" at bounding box center [0, 0] width 0 height 0
click at [165, 176] on textarea "Muchas gracias por tu respuesta, En este caso, para evitar futuros inconvenient…" at bounding box center [223, 174] width 344 height 64
click at [167, 177] on textarea "Muchas gracias por tu respuesta, En este caso, para evitar futuros inconvenient…" at bounding box center [223, 174] width 344 height 64
click at [0, 0] on lt-div "Se deja un espacio después de coma y nunca antes del signo ortográfico. , Desca…" at bounding box center [0, 0] width 0 height 0
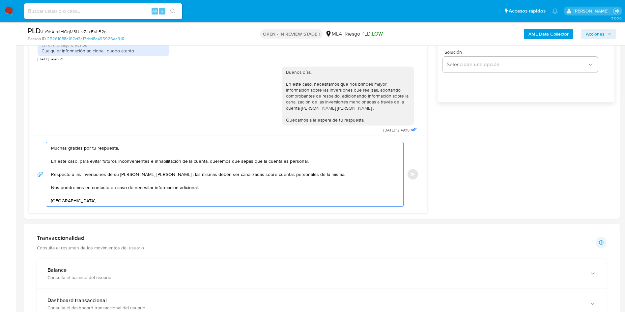
click at [0, 0] on lt-span "," at bounding box center [0, 0] width 0 height 0
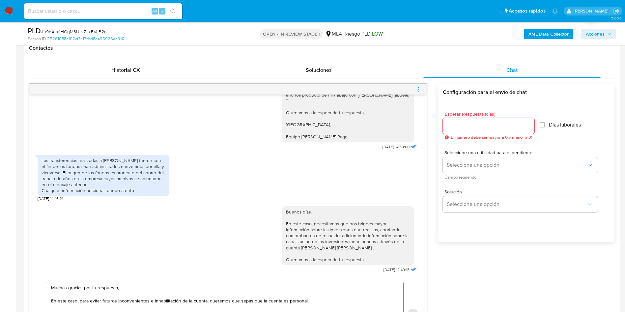
scroll to position [297, 0]
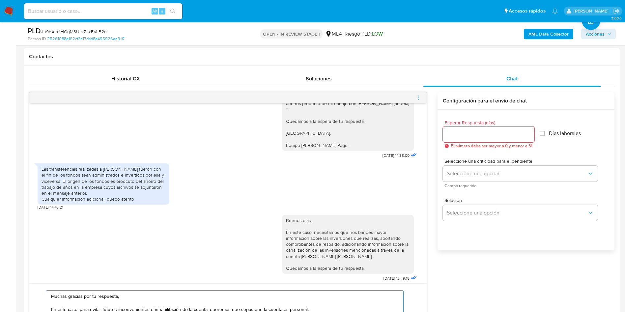
type textarea "Muchas gracias por tu respuesta, En este caso, para evitar futuros inconvenient…"
click at [417, 133] on input "Esperar Respuesta (días)" at bounding box center [489, 134] width 92 height 9
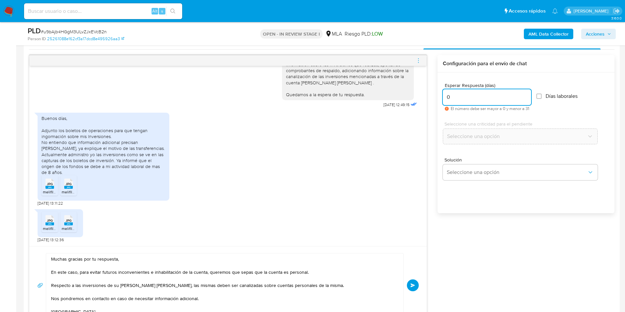
scroll to position [346, 0]
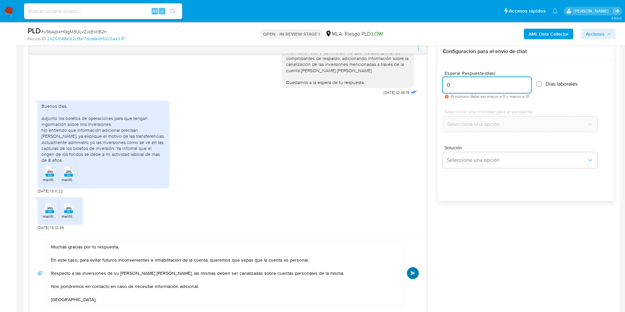
type input "0"
click at [410, 208] on button "Enviar" at bounding box center [413, 273] width 12 height 12
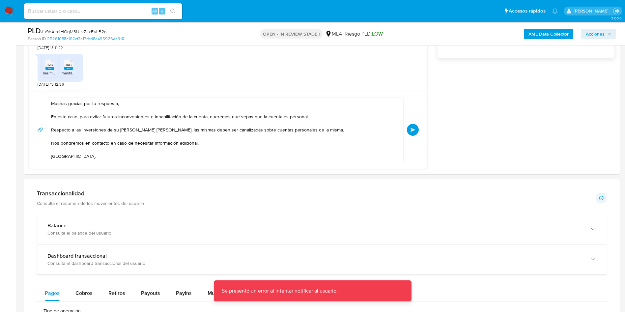
scroll to position [494, 0]
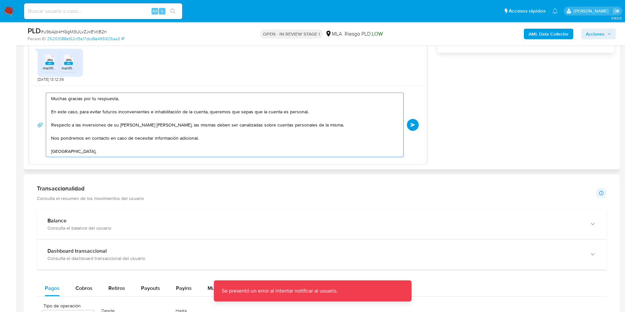
drag, startPoint x: 110, startPoint y: 148, endPoint x: 51, endPoint y: 121, distance: 64.9
click at [26, 97] on div "Historial CX Soluciones Chat Id Estado Fecha de creación Origen Proceso Anterio…" at bounding box center [322, 19] width 596 height 302
drag, startPoint x: 73, startPoint y: 151, endPoint x: 32, endPoint y: 92, distance: 72.6
click at [32, 92] on div "Muchas gracias por tu respuesta, En este caso, para evitar futuros inconvenient…" at bounding box center [227, 125] width 397 height 78
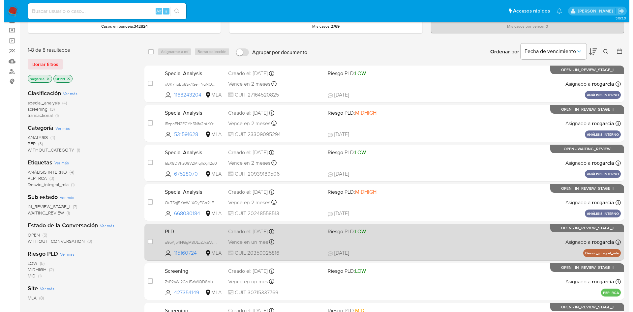
scroll to position [49, 0]
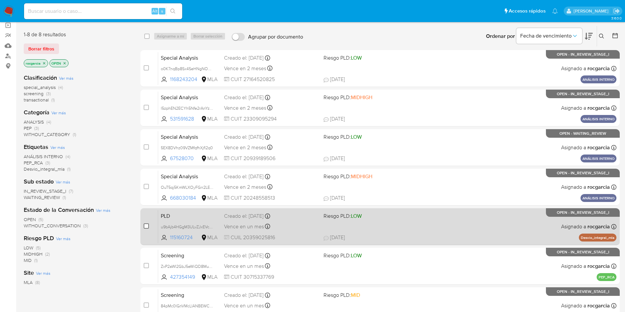
click at [147, 227] on input "checkbox" at bounding box center [146, 225] width 5 height 5
checkbox input "true"
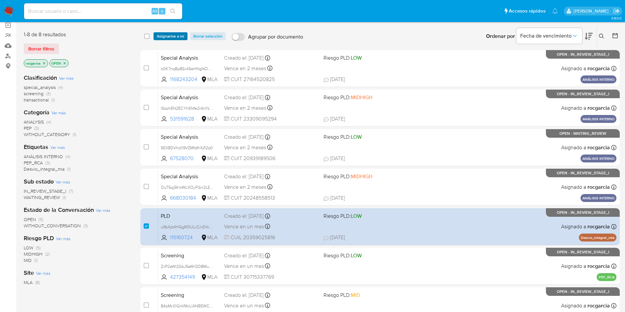
click at [175, 33] on span "Asignarme a mí" at bounding box center [170, 36] width 27 height 7
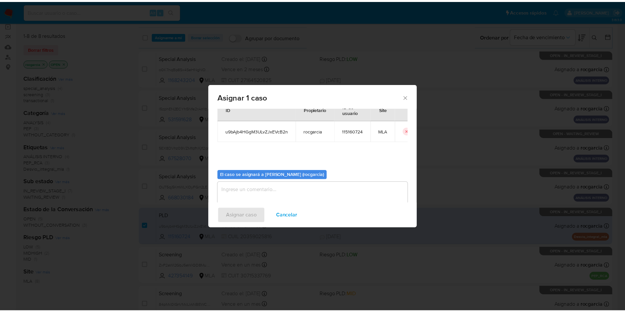
scroll to position [34, 0]
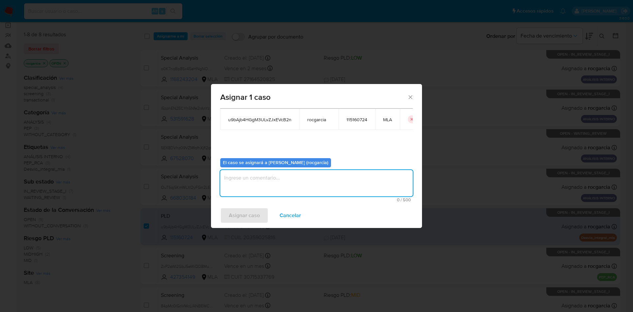
click at [306, 180] on textarea "assign-modal" at bounding box center [316, 183] width 192 height 26
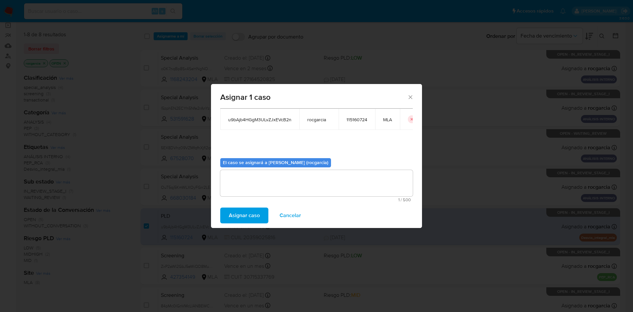
click at [244, 218] on span "Asignar caso" at bounding box center [244, 215] width 31 height 14
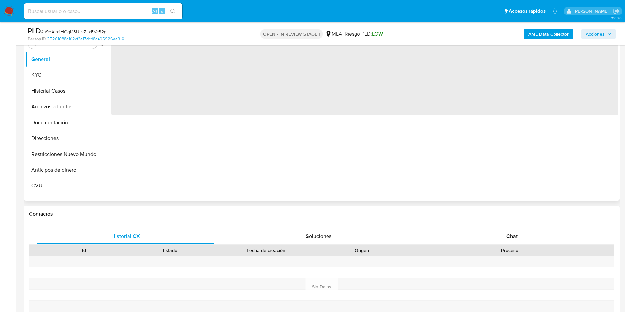
scroll to position [148, 0]
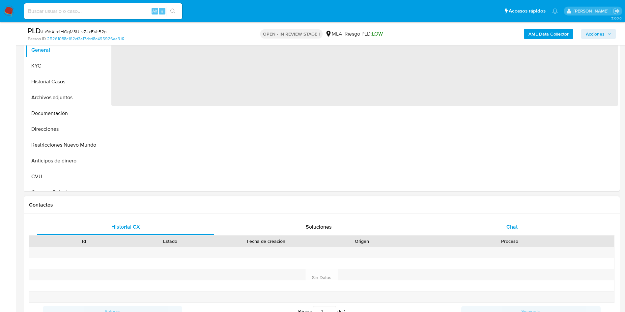
select select "10"
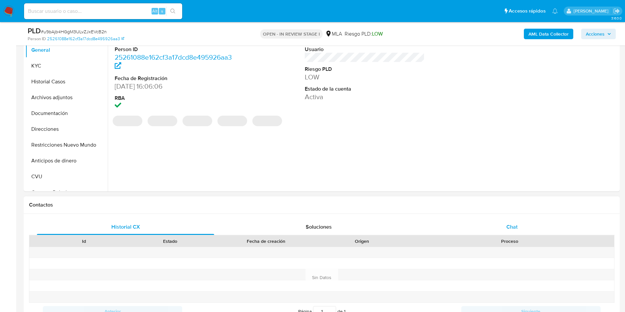
click at [512, 230] on span "Chat" at bounding box center [511, 227] width 11 height 8
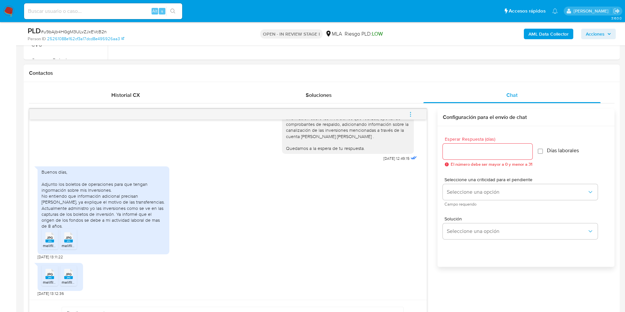
scroll to position [346, 0]
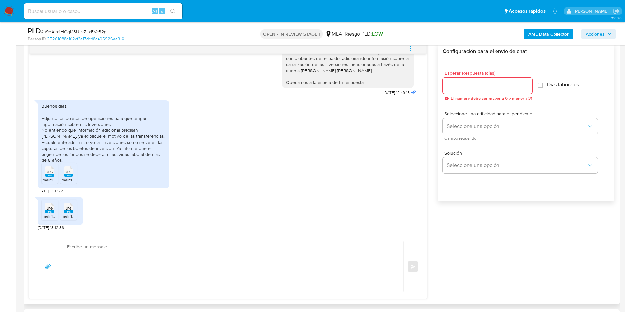
click at [110, 259] on textarea at bounding box center [231, 266] width 328 height 51
paste textarea "Muchas gracias por tu respuesta, En este caso, para evitar futuros inconvenient…"
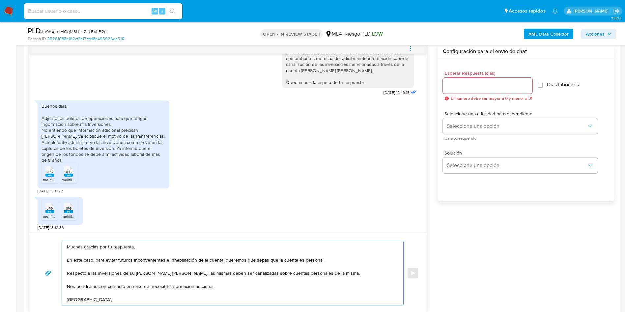
type textarea "Muchas gracias por tu respuesta, En este caso, para evitar futuros inconvenient…"
click at [461, 85] on input "Esperar Respuesta (días)" at bounding box center [488, 85] width 90 height 9
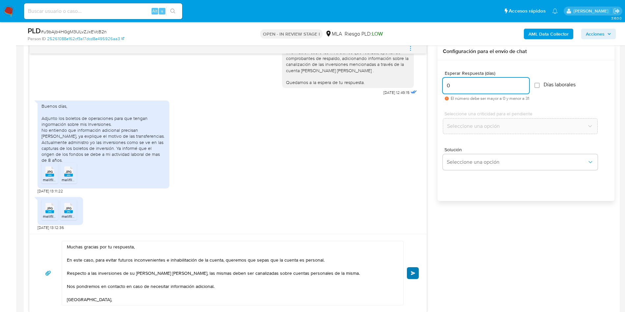
type input "0"
click at [410, 274] on button "Enviar" at bounding box center [413, 273] width 12 height 12
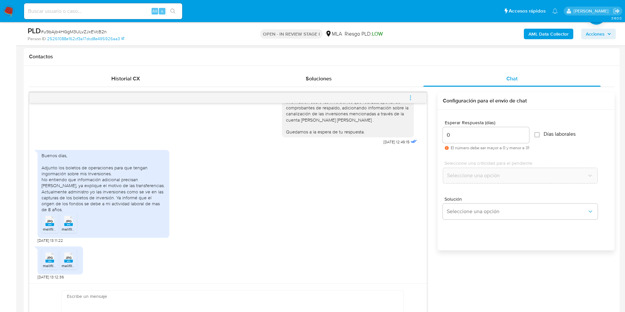
scroll to position [722, 0]
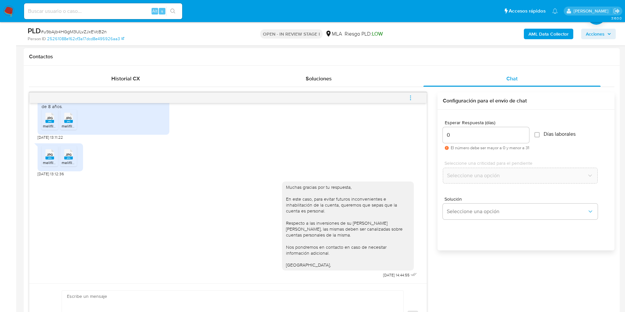
click at [414, 99] on button "menu-action" at bounding box center [411, 98] width 22 height 16
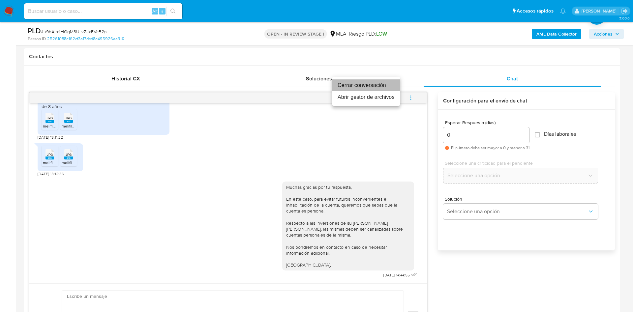
click at [360, 85] on li "Cerrar conversación" at bounding box center [366, 85] width 68 height 12
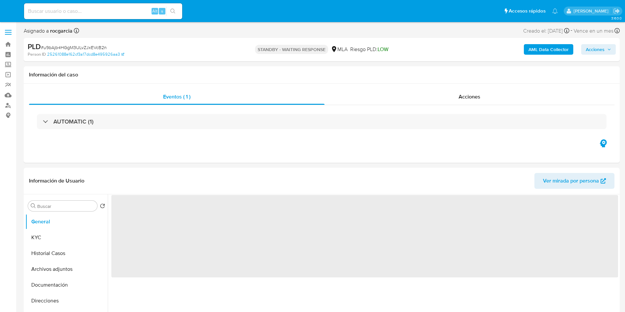
select select "10"
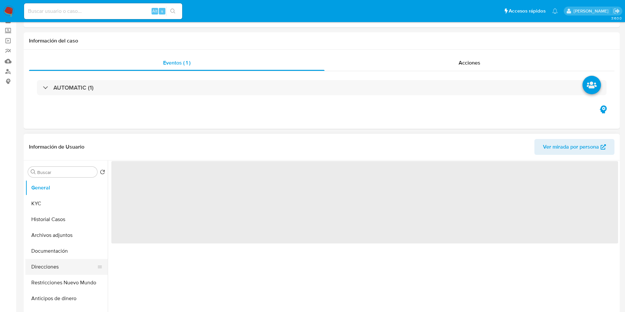
scroll to position [49, 0]
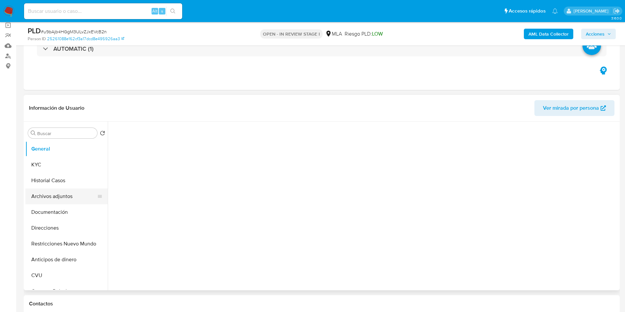
select select "10"
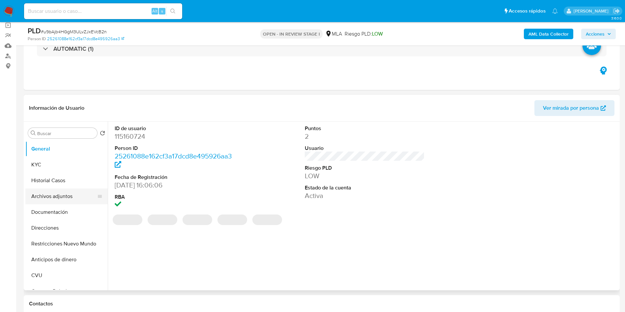
click at [48, 199] on button "Archivos adjuntos" at bounding box center [63, 196] width 77 height 16
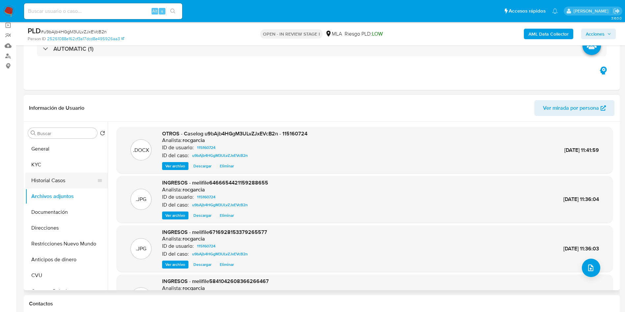
click at [36, 178] on button "Historial Casos" at bounding box center [63, 181] width 77 height 16
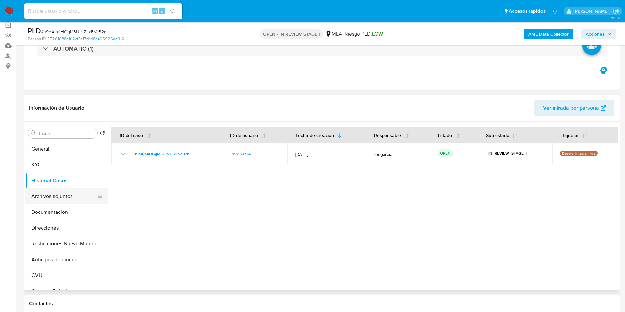
click at [42, 200] on button "Archivos adjuntos" at bounding box center [63, 196] width 77 height 16
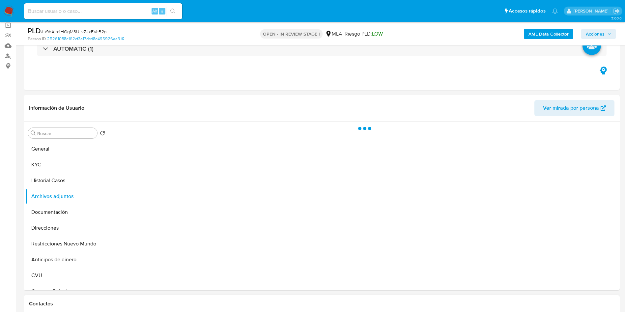
scroll to position [148, 0]
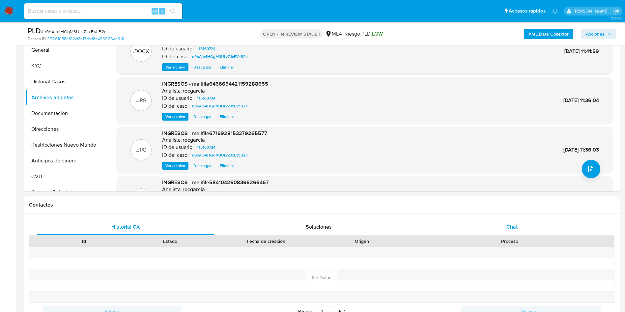
click at [506, 229] on div "Chat" at bounding box center [511, 227] width 177 height 16
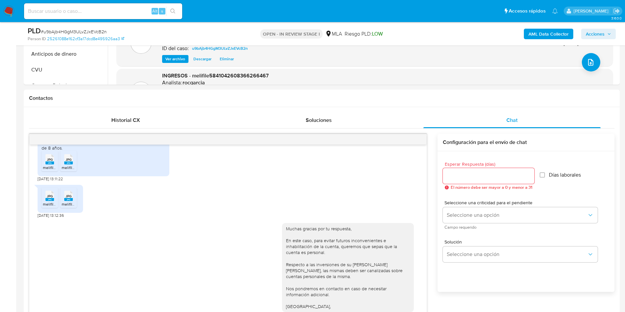
scroll to position [99, 0]
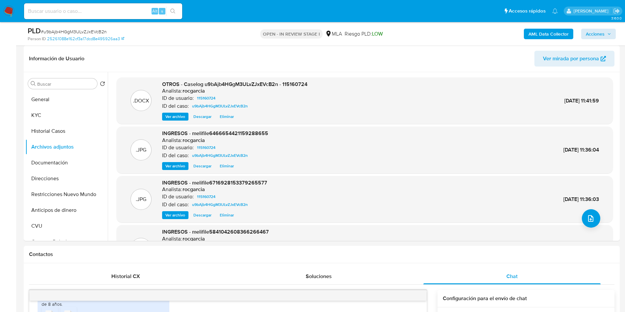
click at [602, 28] on div "AML Data Collector Acciones" at bounding box center [518, 33] width 194 height 15
click at [605, 34] on span "Acciones" at bounding box center [598, 33] width 25 height 9
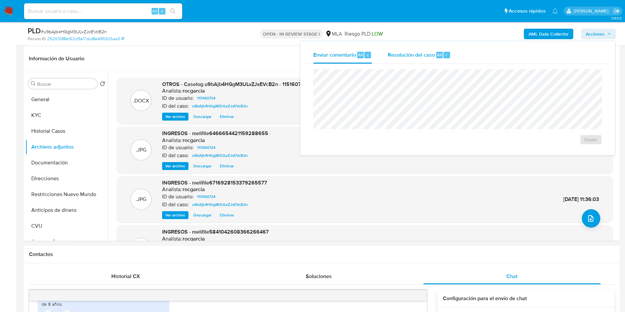
click at [420, 59] on div "Resolución del caso Alt r" at bounding box center [419, 54] width 63 height 17
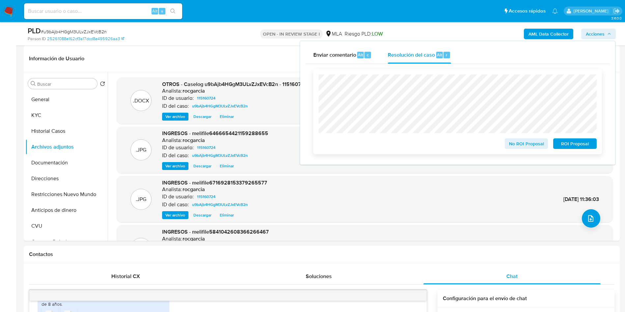
click at [514, 148] on span "No ROI Proposal" at bounding box center [526, 143] width 34 height 9
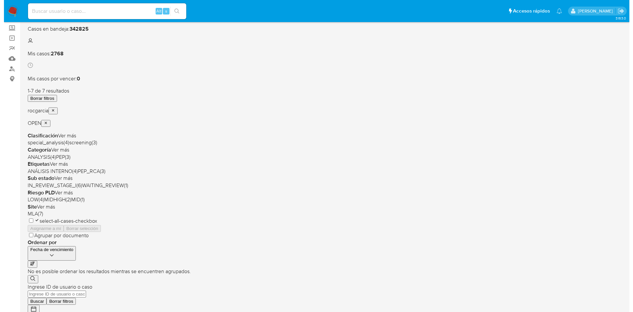
scroll to position [49, 0]
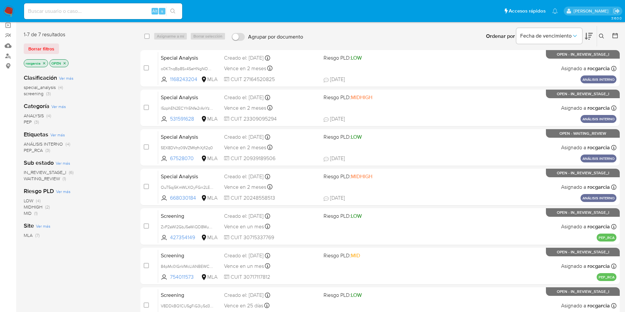
click at [602, 35] on icon at bounding box center [601, 36] width 5 height 5
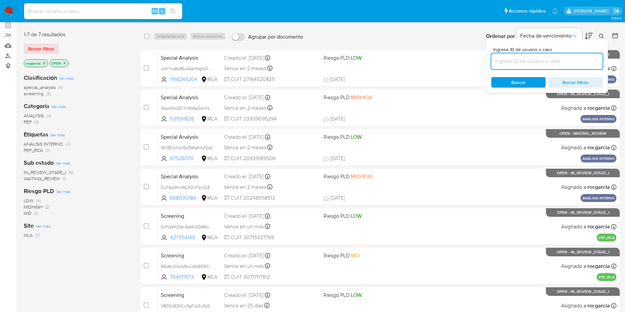
click at [519, 57] on input at bounding box center [546, 61] width 111 height 9
type input "548725556"
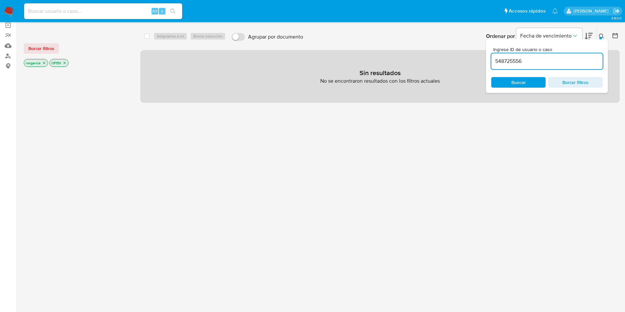
click at [46, 66] on div "rocgarcia" at bounding box center [36, 63] width 24 height 8
click at [44, 61] on icon "close-filter" at bounding box center [44, 63] width 4 height 4
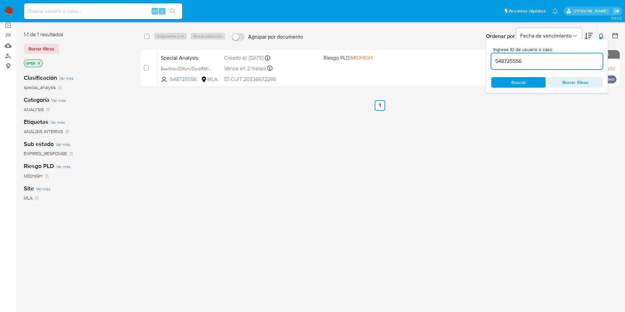
click at [446, 175] on div "select-all-cases-checkbox Asignarme a mí Borrar selección Agrupar por documento…" at bounding box center [379, 175] width 479 height 299
click at [603, 34] on icon at bounding box center [601, 36] width 5 height 5
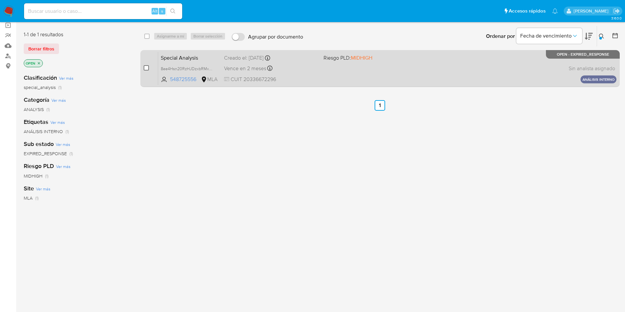
click at [145, 67] on input "checkbox" at bounding box center [146, 67] width 5 height 5
checkbox input "true"
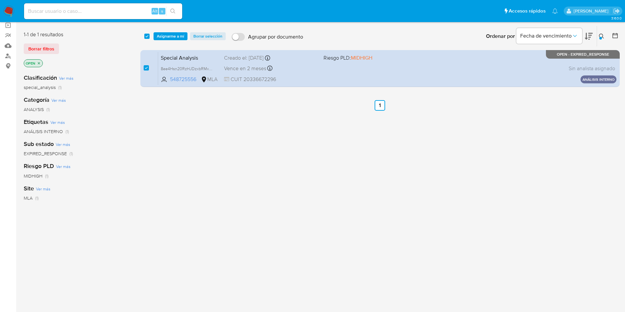
click at [166, 41] on div "select-all-cases-checkbox Asignarme a mí Borrar selección Agrupar por documento…" at bounding box center [379, 36] width 479 height 20
click at [168, 36] on span "Asignarme a mí" at bounding box center [170, 36] width 27 height 7
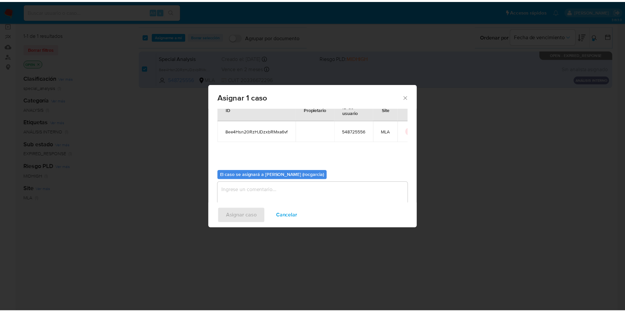
scroll to position [34, 0]
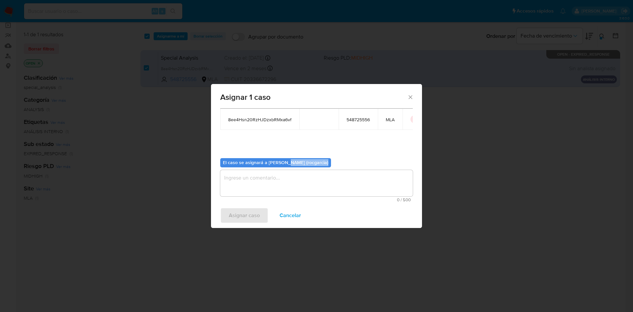
drag, startPoint x: 285, startPoint y: 166, endPoint x: 282, endPoint y: 176, distance: 10.6
click at [283, 171] on div "El caso se asignará a [PERSON_NAME] (rocgarcia) 0 / 500 500 caracteres restantes" at bounding box center [316, 177] width 192 height 49
click at [282, 177] on textarea "assign-modal" at bounding box center [316, 183] width 192 height 26
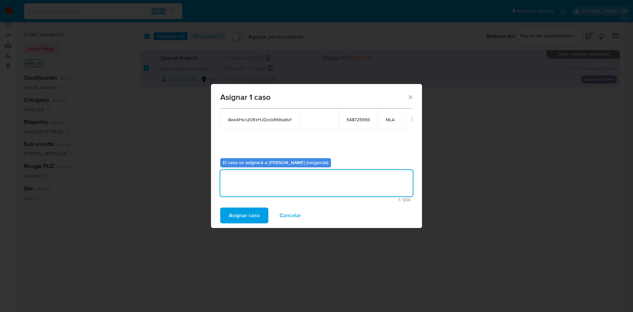
click at [252, 219] on span "Asignar caso" at bounding box center [244, 215] width 31 height 14
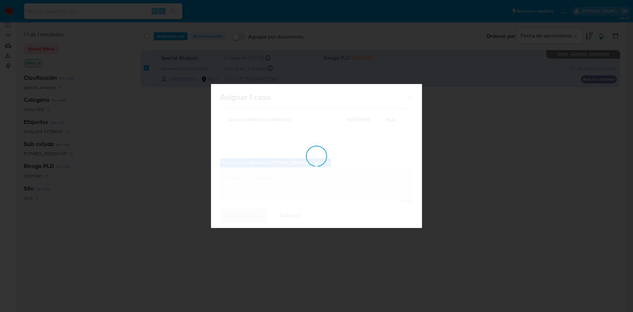
checkbox input "false"
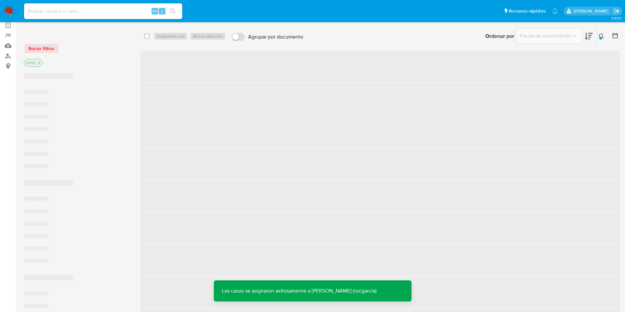
click at [9, 13] on img at bounding box center [8, 11] width 11 height 11
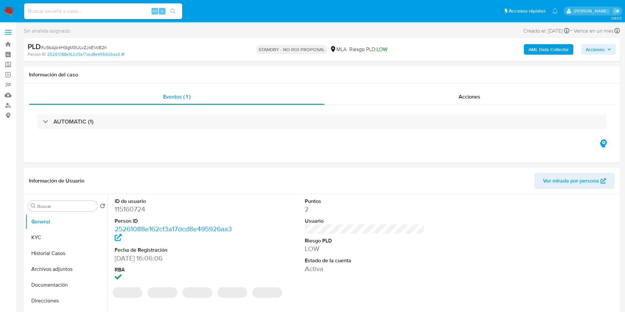
select select "10"
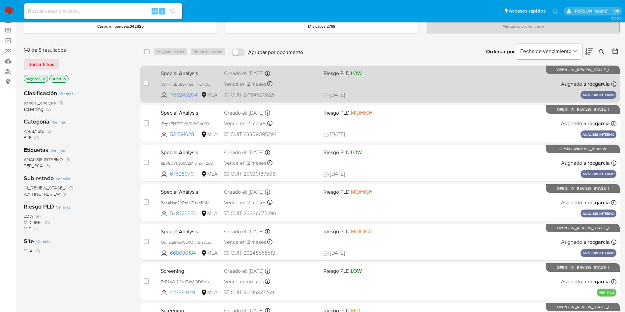
scroll to position [49, 0]
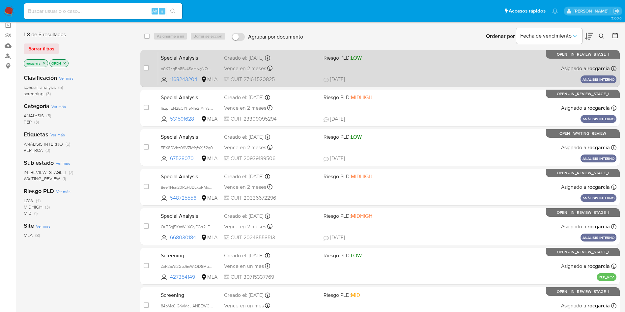
click at [419, 80] on span "[DATE] [DATE] 15:15" at bounding box center [421, 79] width 194 height 7
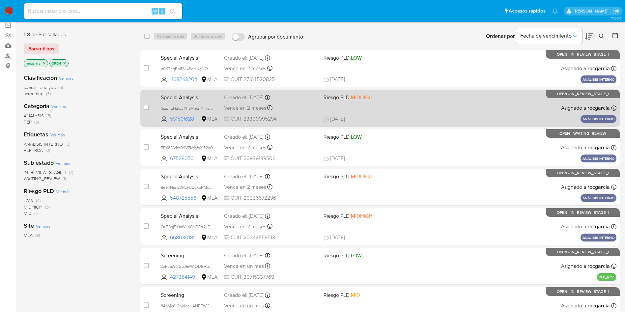
click at [419, 105] on div "Special Analysis l5zphEN2ECYh5Nfe2rAnYzDF 531591628 MLA Riesgo PLD: MIDHIGH Cre…" at bounding box center [387, 107] width 458 height 33
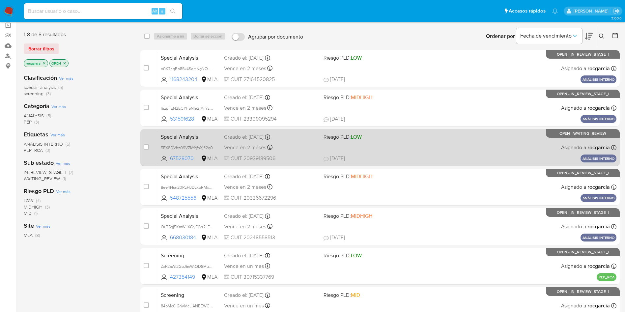
click at [411, 149] on div "Special Analysis 5EX8DVhz09VZMfqfhXjfl2q0 67528070 MLA Riesgo PLD: LOW Creado e…" at bounding box center [387, 147] width 458 height 33
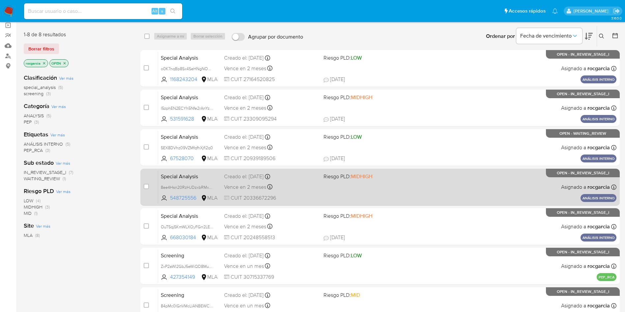
click at [411, 183] on div "Special Analysis 8ee4Hsn20RzHJDzxbRMxa6vf 548725556 MLA Riesgo PLD: MIDHIGH Cre…" at bounding box center [387, 186] width 458 height 33
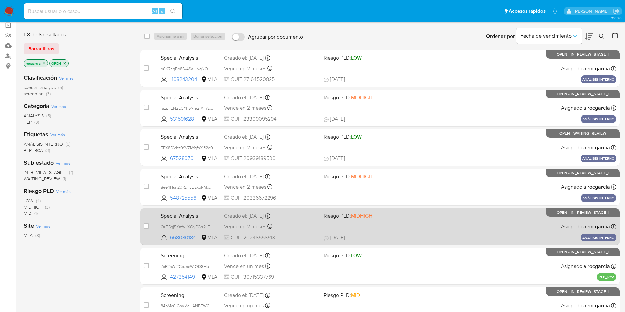
click at [424, 222] on div "Special Analysis OuT5qj5KmWLXOyFGrr2LEPhV 668030184 MLA Riesgo PLD: MIDHIGH Cre…" at bounding box center [387, 226] width 458 height 33
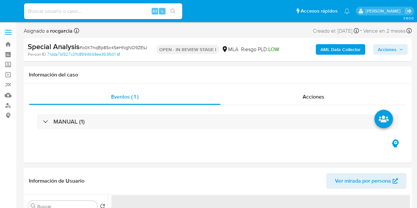
select select "10"
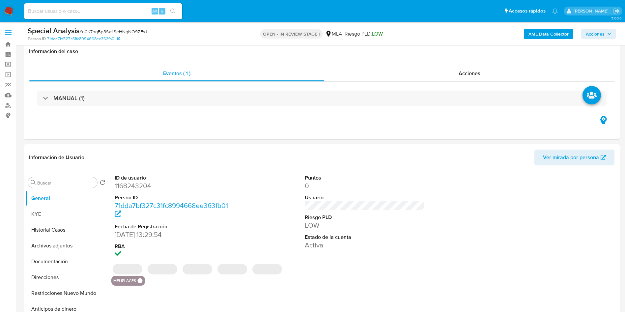
scroll to position [198, 0]
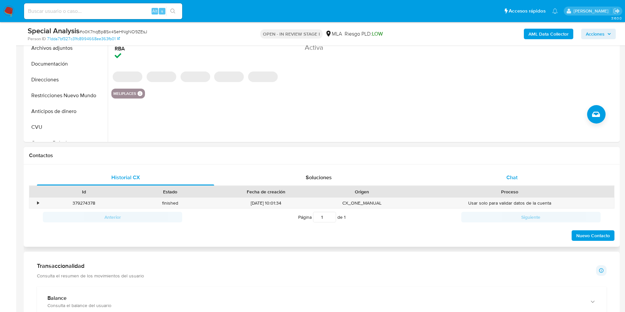
click at [417, 176] on div "Chat" at bounding box center [511, 178] width 177 height 16
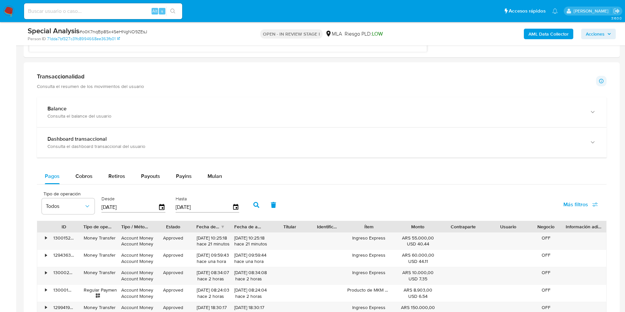
scroll to position [643, 0]
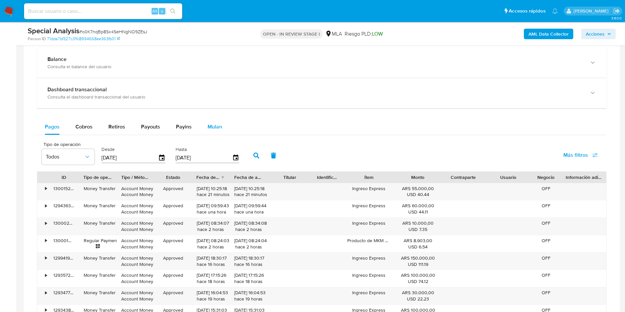
click at [218, 124] on span "Mulan" at bounding box center [215, 127] width 14 height 8
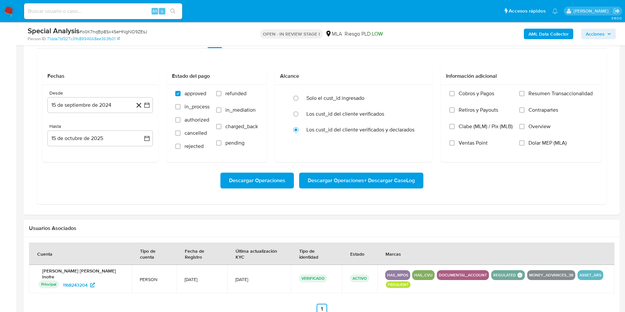
scroll to position [741, 0]
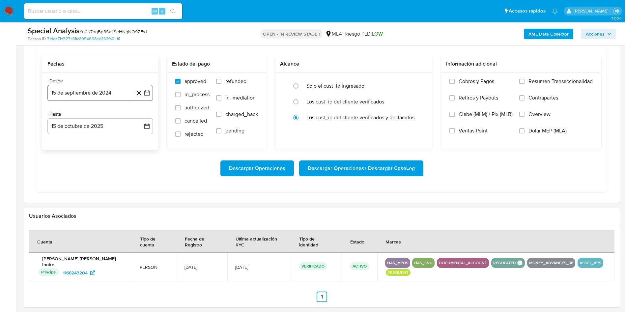
click at [148, 91] on icon "button" at bounding box center [147, 93] width 7 height 7
click at [117, 117] on span "septiembre 2024" at bounding box center [97, 116] width 40 height 7
click at [132, 115] on div "2024" at bounding box center [99, 117] width 88 height 8
click at [138, 114] on icon "Año siguiente" at bounding box center [140, 117] width 8 height 8
click at [102, 160] on span "may" at bounding box center [99, 159] width 9 height 5
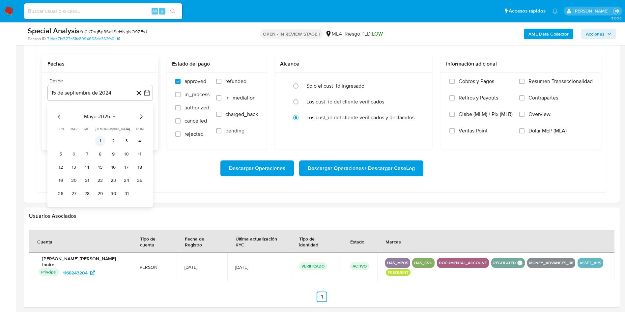
click at [100, 141] on button "1" at bounding box center [100, 141] width 11 height 11
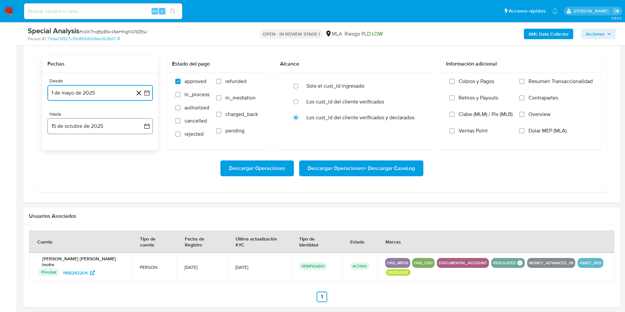
click at [146, 128] on icon "button" at bounding box center [147, 126] width 7 height 7
click at [59, 149] on icon "Mes anterior" at bounding box center [59, 149] width 3 height 5
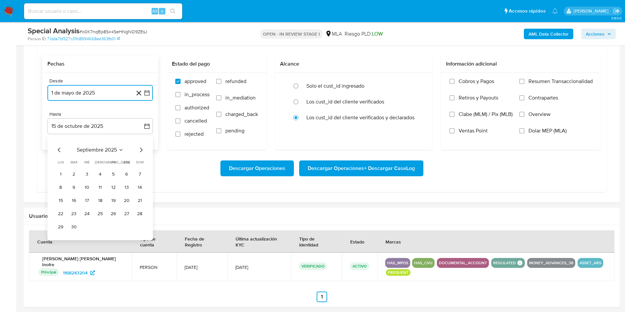
click at [55, 150] on icon "Mes anterior" at bounding box center [59, 150] width 8 height 8
click at [142, 208] on button "31" at bounding box center [139, 227] width 11 height 11
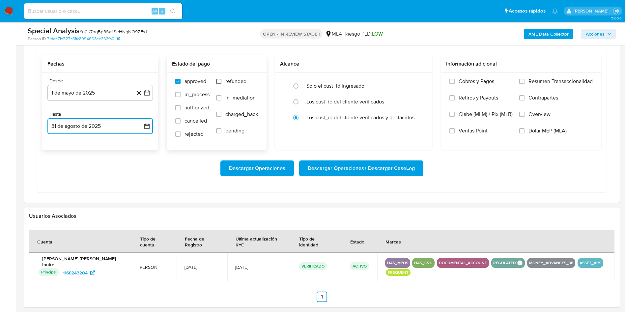
click at [217, 81] on input "refunded" at bounding box center [218, 81] width 5 height 5
checkbox input "true"
click at [417, 128] on input "Dolar MEP (MLA)" at bounding box center [521, 130] width 5 height 5
click at [349, 171] on span "Descargar Operaciones + Descargar CaseLog" at bounding box center [361, 168] width 107 height 14
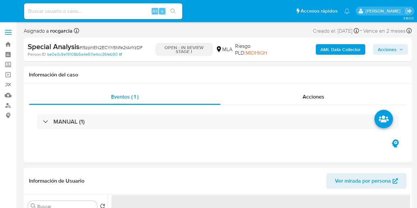
select select "10"
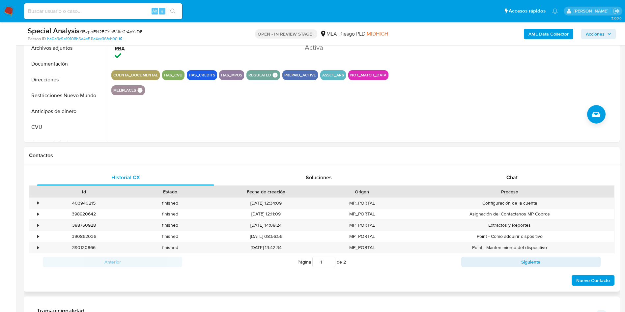
scroll to position [297, 0]
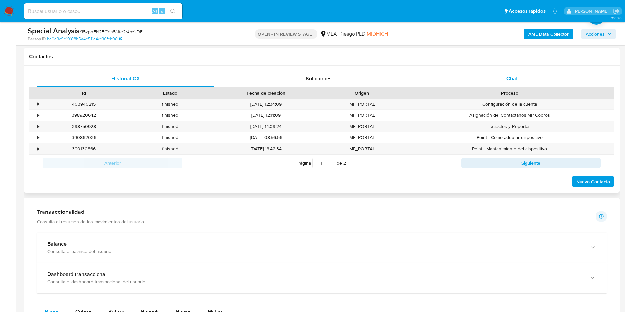
click at [417, 84] on div "Chat" at bounding box center [511, 79] width 177 height 16
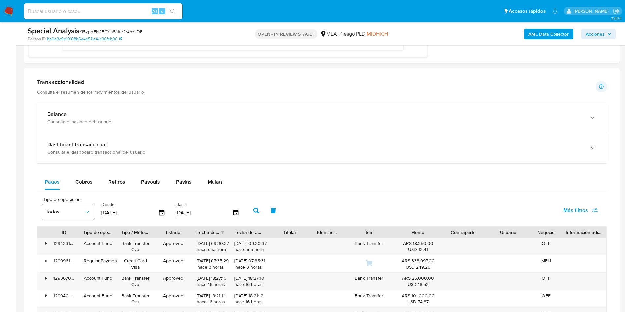
scroll to position [593, 0]
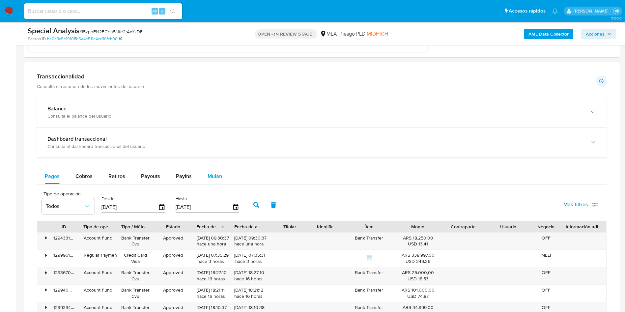
click at [202, 176] on button "Mulan" at bounding box center [215, 176] width 30 height 16
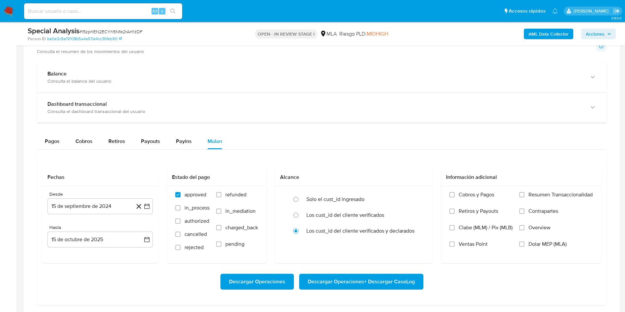
scroll to position [643, 0]
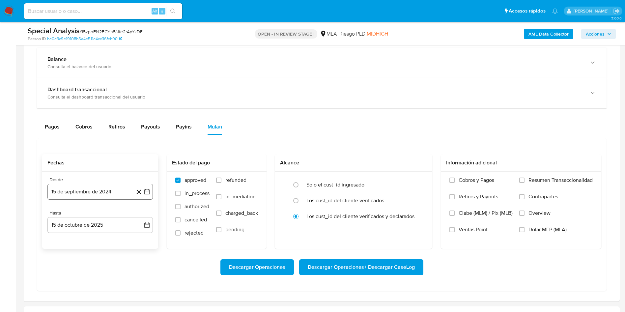
click at [150, 192] on button "15 de septiembre de 2024" at bounding box center [99, 192] width 105 height 16
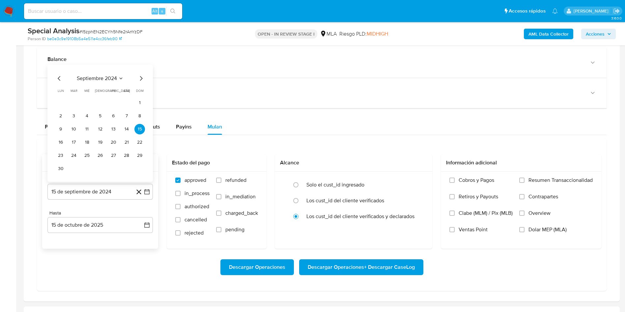
click at [140, 75] on icon "Mes siguiente" at bounding box center [141, 78] width 8 height 8
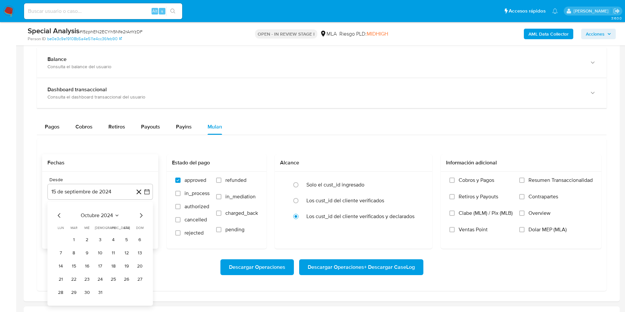
click at [140, 208] on icon "Mes siguiente" at bounding box center [141, 216] width 8 height 8
click at [102, 208] on span "noviembre 2024" at bounding box center [96, 215] width 39 height 7
click at [141, 208] on icon "Año siguiente" at bounding box center [140, 216] width 8 height 8
click at [96, 208] on span "may" at bounding box center [99, 257] width 9 height 5
click at [103, 208] on button "1" at bounding box center [100, 240] width 11 height 11
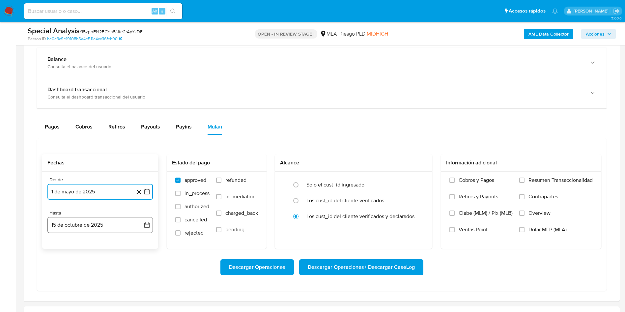
click at [145, 208] on icon "button" at bounding box center [147, 225] width 7 height 7
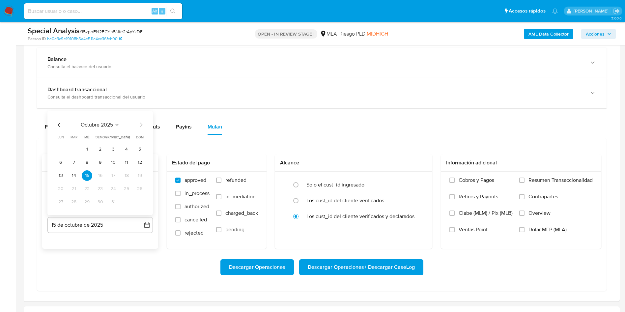
click at [57, 121] on div "octubre 2025 octubre 2025 lun lunes mar martes mié miércoles jue jueves vie vie…" at bounding box center [99, 163] width 105 height 104
click at [59, 127] on icon "Mes anterior" at bounding box center [59, 125] width 8 height 8
click at [143, 204] on button "31" at bounding box center [139, 202] width 11 height 11
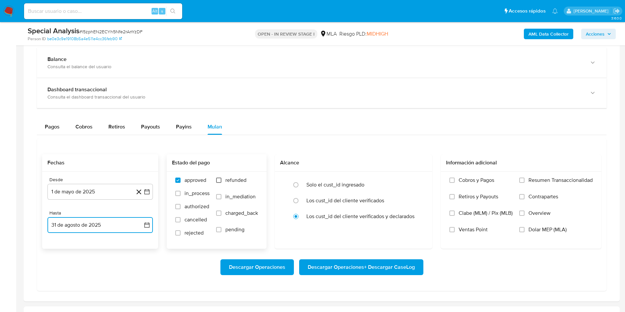
click at [217, 182] on input "refunded" at bounding box center [218, 180] width 5 height 5
checkbox input "true"
click at [417, 208] on input "Dolar MEP (MLA)" at bounding box center [521, 229] width 5 height 5
click at [396, 208] on span "Descargar Operaciones + Descargar CaseLog" at bounding box center [361, 267] width 107 height 14
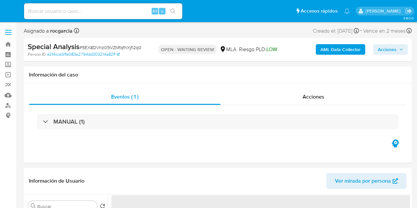
select select "10"
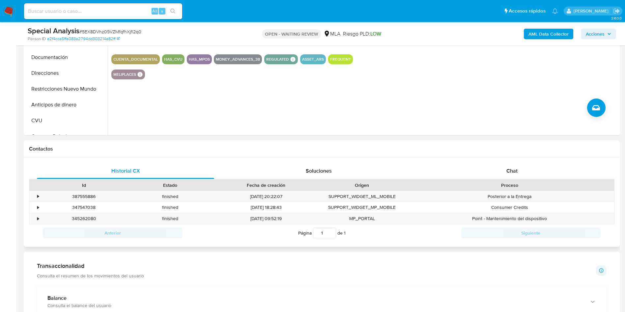
scroll to position [247, 0]
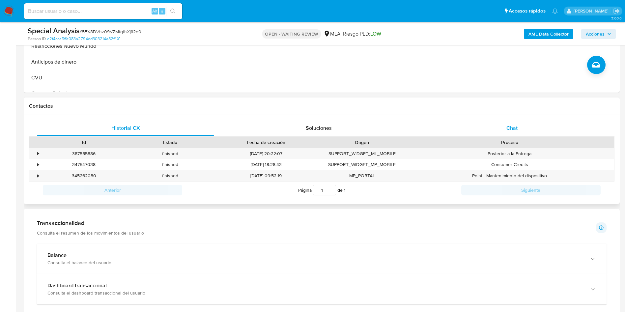
click at [417, 128] on div "Chat" at bounding box center [511, 128] width 177 height 16
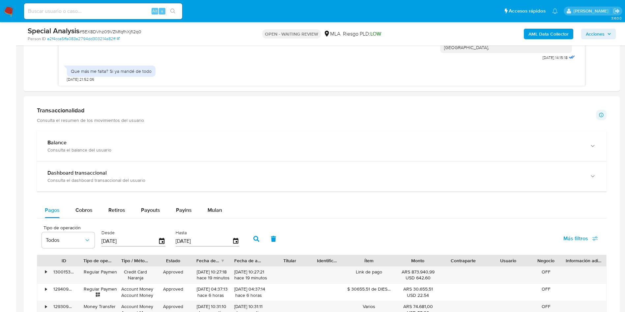
scroll to position [593, 0]
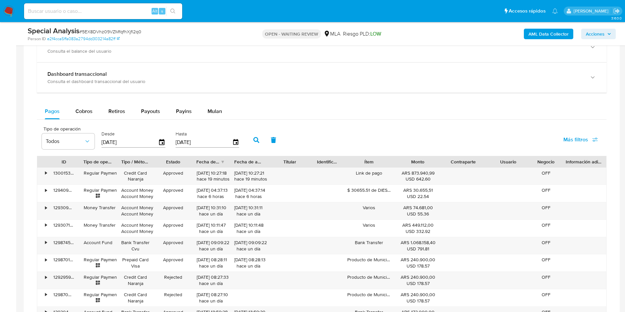
click at [219, 121] on div "Pagos Cobros Retiros Payouts Payins Mulan Tipo de operación Todos Desde [DATE] …" at bounding box center [322, 231] width 570 height 256
click at [216, 104] on div "Mulan" at bounding box center [215, 111] width 14 height 16
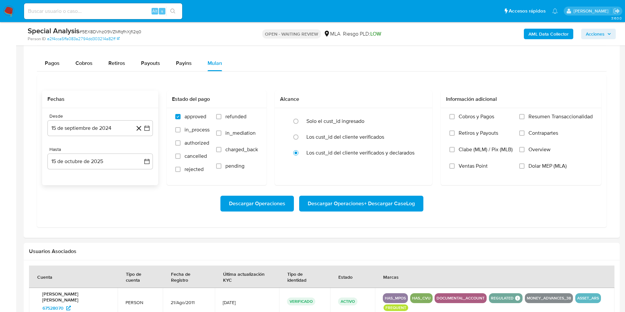
scroll to position [643, 0]
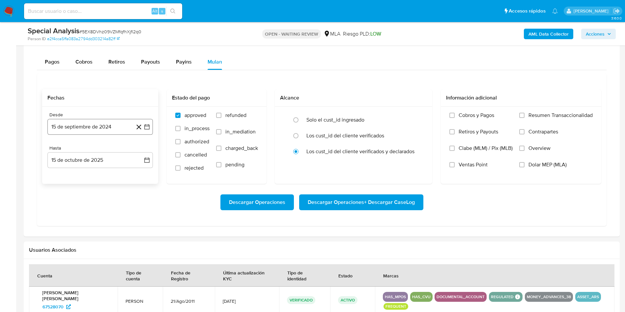
click at [152, 125] on button "15 de septiembre de 2024" at bounding box center [99, 127] width 105 height 16
click at [117, 150] on span "septiembre 2024" at bounding box center [97, 150] width 40 height 7
click at [137, 151] on icon "Año siguiente" at bounding box center [140, 151] width 8 height 8
click at [103, 192] on span "may" at bounding box center [99, 192] width 9 height 5
click at [99, 176] on button "1" at bounding box center [100, 175] width 11 height 11
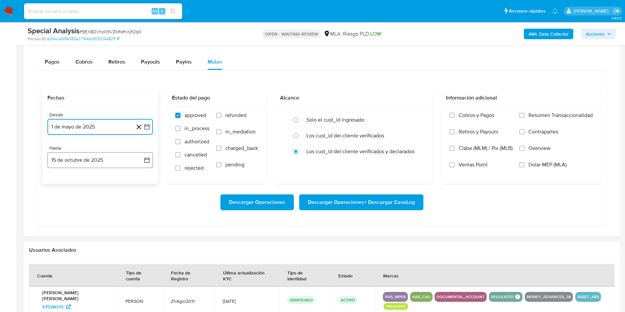
click at [141, 165] on button "15 de octubre de 2025" at bounding box center [99, 160] width 105 height 16
click at [57, 183] on icon "Mes anterior" at bounding box center [59, 184] width 8 height 8
click at [58, 184] on icon "Mes anterior" at bounding box center [59, 183] width 3 height 5
click at [142, 208] on button "31" at bounding box center [139, 261] width 11 height 11
click at [218, 119] on label "refunded" at bounding box center [237, 120] width 42 height 16
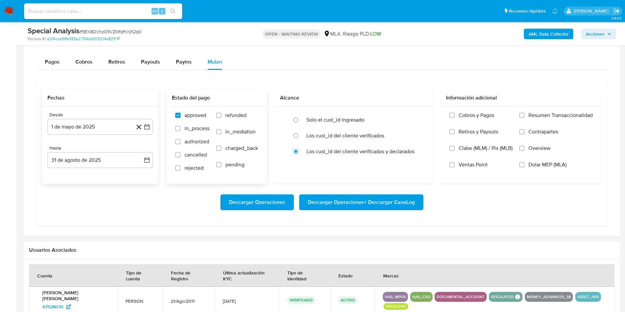
click at [218, 118] on input "refunded" at bounding box center [218, 115] width 5 height 5
checkbox input "true"
click at [417, 166] on input "Dolar MEP (MLA)" at bounding box center [521, 164] width 5 height 5
click at [363, 208] on span "Descargar Operaciones + Descargar CaseLog" at bounding box center [361, 202] width 107 height 14
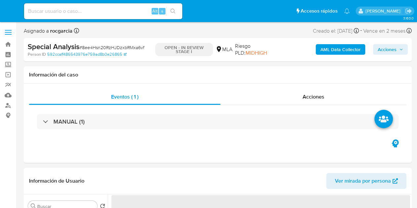
select select "10"
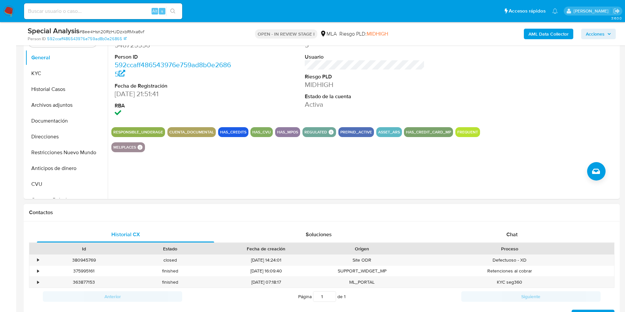
scroll to position [198, 0]
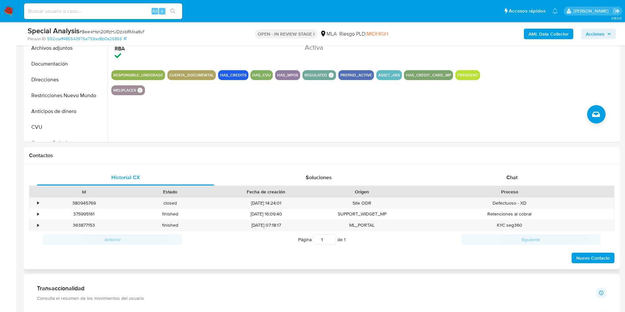
click at [417, 169] on div "Historial CX Soluciones Chat Id Estado Fecha de creación Origen Proceso • 38094…" at bounding box center [322, 216] width 596 height 105
click at [417, 181] on span "Chat" at bounding box center [511, 178] width 11 height 8
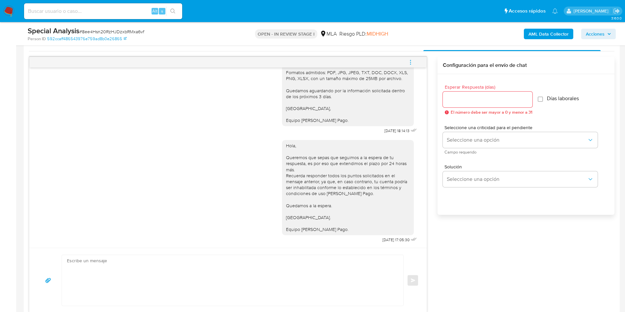
scroll to position [346, 0]
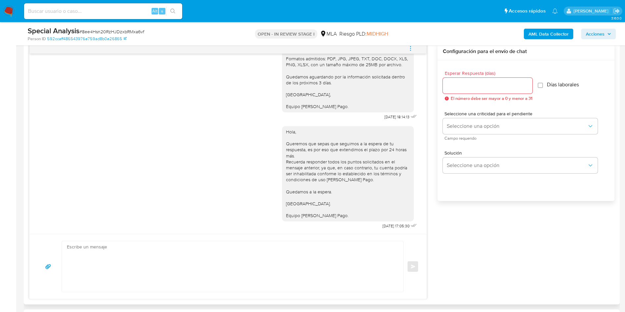
click at [176, 208] on textarea at bounding box center [231, 266] width 328 height 51
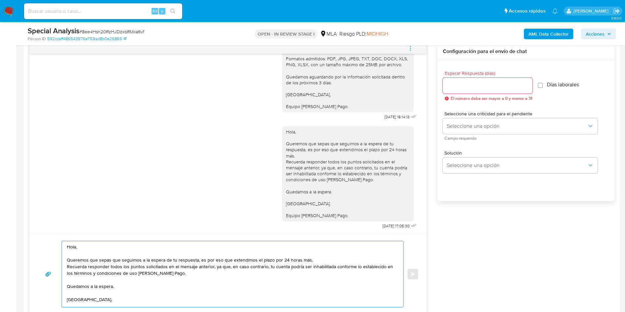
type textarea "Hola, Queremos que sepas que seguimos a la espera de tu respuesta, es por eso q…"
click at [417, 76] on div "Esperar Respuesta (días) El número debe ser mayor a 0 y menor a 31" at bounding box center [488, 86] width 90 height 30
click at [417, 84] on input "Esperar Respuesta (días)" at bounding box center [488, 85] width 90 height 9
type input "1"
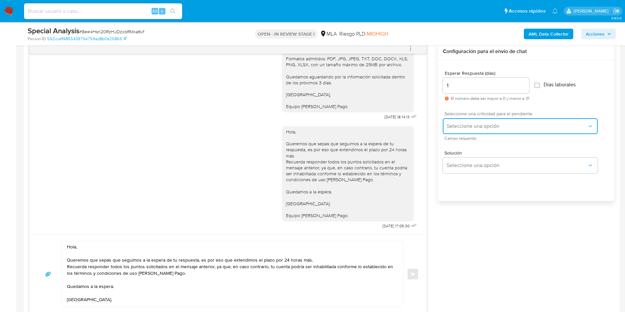
click at [417, 123] on span "Seleccione una opción" at bounding box center [517, 126] width 140 height 7
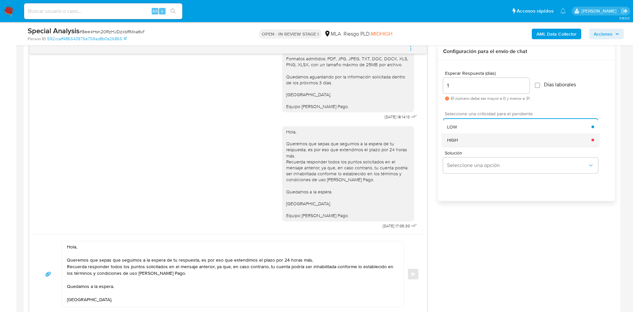
click at [417, 140] on div "HIGH" at bounding box center [519, 139] width 144 height 13
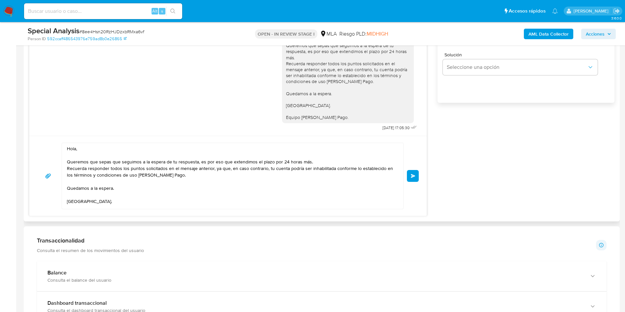
scroll to position [445, 0]
click at [416, 177] on button "Enviar" at bounding box center [413, 175] width 12 height 12
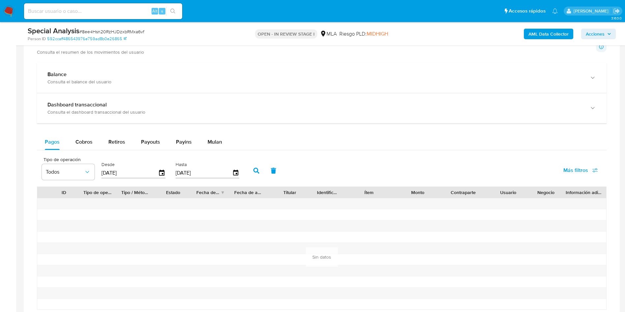
scroll to position [339, 0]
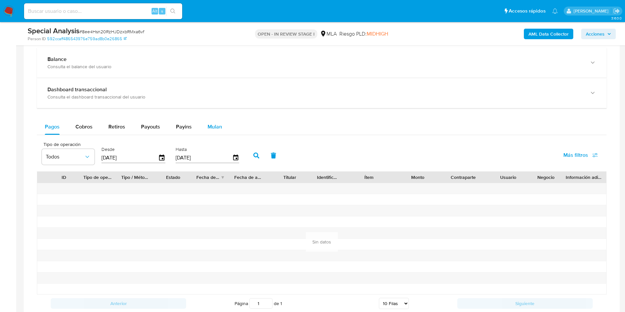
click at [212, 125] on span "Mulan" at bounding box center [215, 127] width 14 height 8
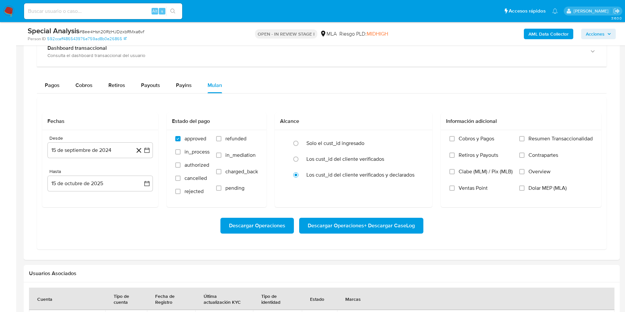
scroll to position [741, 0]
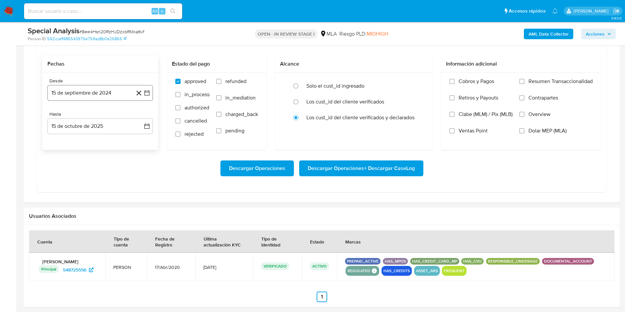
click at [149, 90] on icon "button" at bounding box center [147, 93] width 7 height 7
click at [122, 119] on icon "Seleccionar mes y año" at bounding box center [120, 116] width 5 height 5
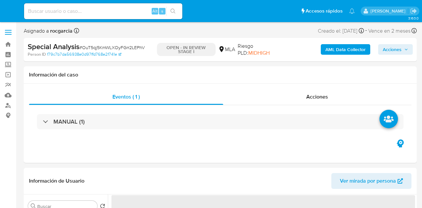
select select "10"
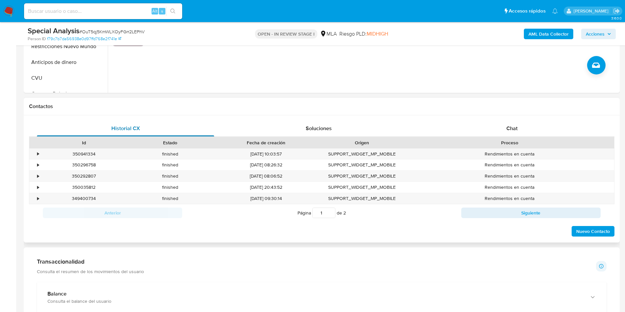
scroll to position [247, 0]
click at [421, 126] on div "Chat" at bounding box center [511, 128] width 177 height 16
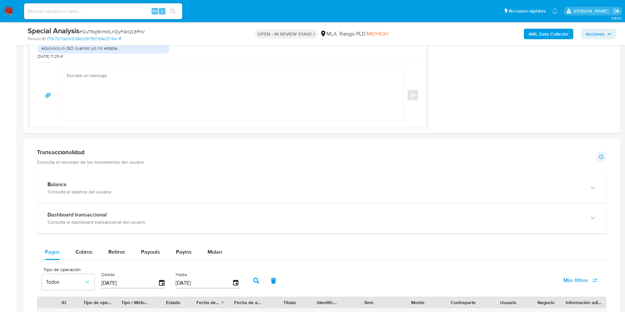
scroll to position [593, 0]
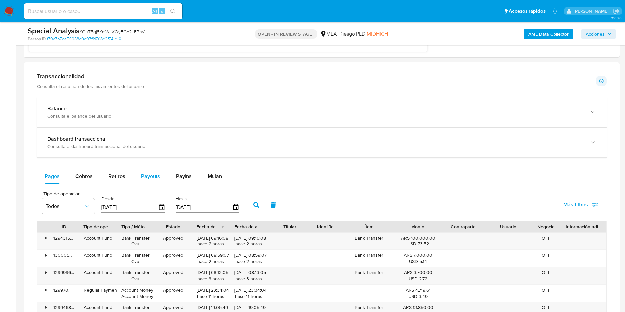
drag, startPoint x: 200, startPoint y: 177, endPoint x: 158, endPoint y: 177, distance: 42.2
click at [200, 177] on button "Mulan" at bounding box center [215, 176] width 30 height 16
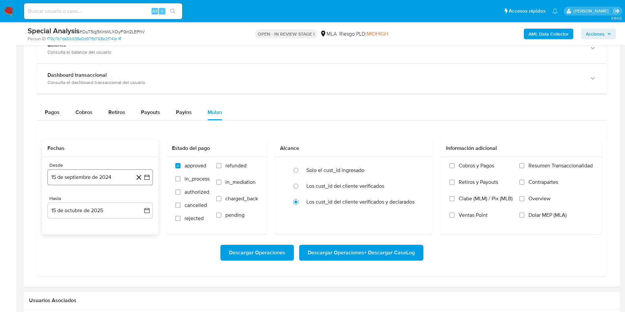
scroll to position [692, 0]
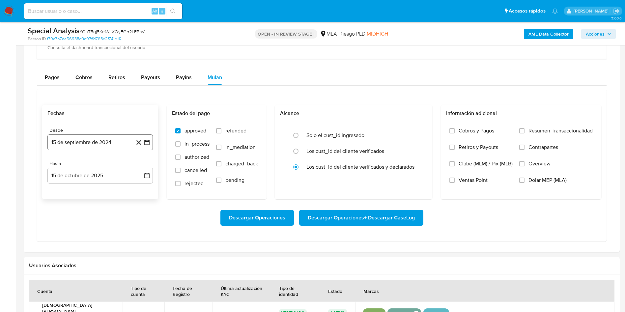
click at [147, 141] on icon "button" at bounding box center [147, 142] width 7 height 7
click at [111, 165] on span "septiembre 2024" at bounding box center [97, 166] width 40 height 7
drag, startPoint x: 137, startPoint y: 166, endPoint x: 125, endPoint y: 177, distance: 15.4
click at [135, 166] on div "2024" at bounding box center [99, 166] width 88 height 8
click at [139, 168] on icon "Año siguiente" at bounding box center [140, 166] width 8 height 8
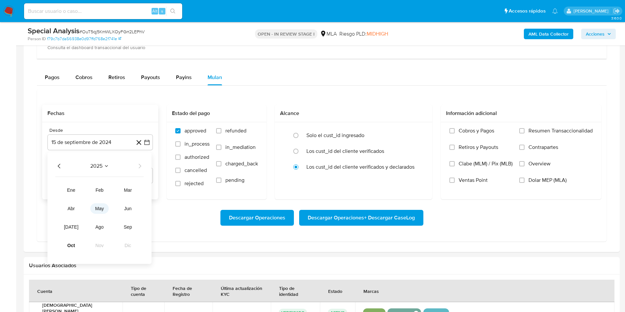
click at [98, 208] on span "may" at bounding box center [99, 208] width 9 height 5
click at [102, 191] on button "1" at bounding box center [100, 190] width 11 height 11
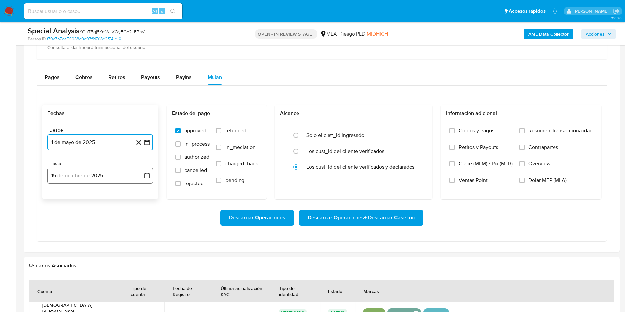
click at [142, 178] on button "15 de octubre de 2025" at bounding box center [99, 176] width 105 height 16
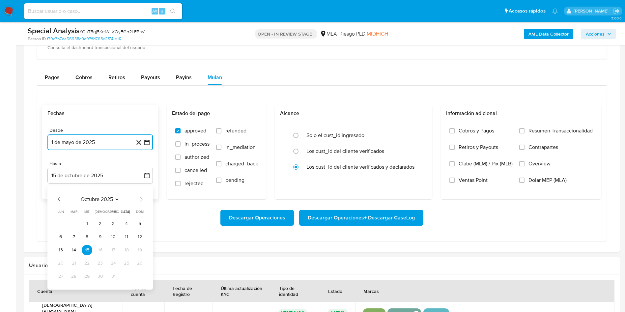
click at [57, 200] on icon "Mes anterior" at bounding box center [59, 199] width 8 height 8
click at [56, 201] on icon "Mes anterior" at bounding box center [59, 199] width 8 height 8
click at [137, 208] on button "31" at bounding box center [139, 276] width 11 height 11
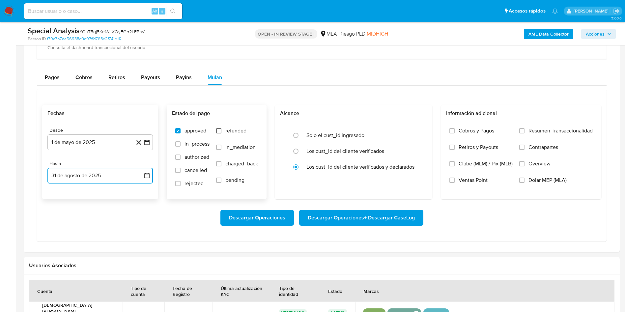
click at [218, 129] on input "refunded" at bounding box center [218, 130] width 5 height 5
checkbox input "true"
click at [421, 182] on input "Dolar MEP (MLA)" at bounding box center [521, 180] width 5 height 5
click at [359, 208] on span "Descargar Operaciones + Descargar CaseLog" at bounding box center [361, 218] width 107 height 14
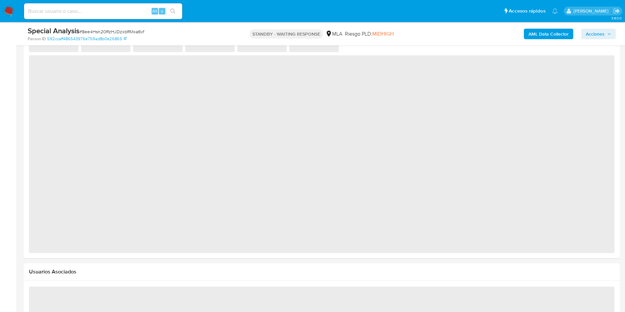
select select "10"
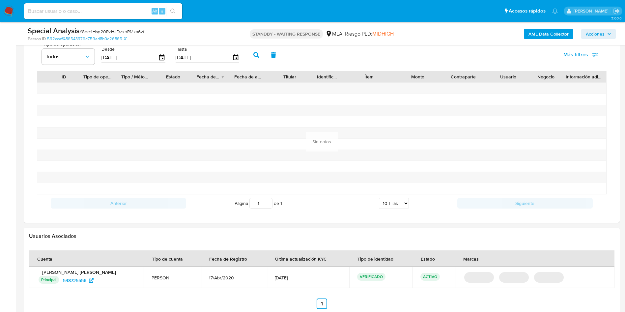
scroll to position [480, 0]
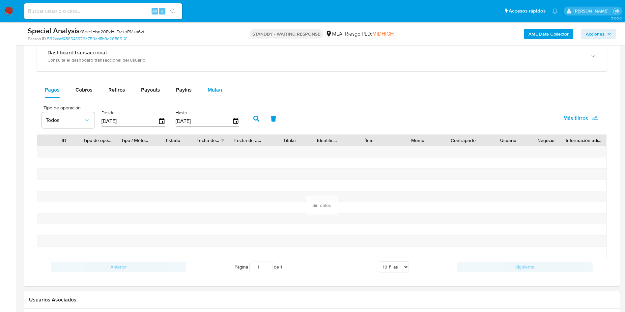
click at [214, 91] on span "Mulan" at bounding box center [215, 90] width 14 height 8
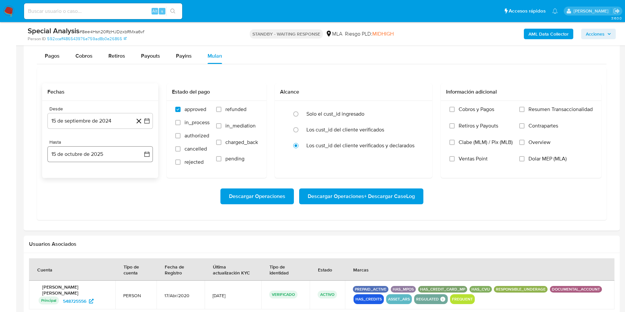
scroll to position [530, 0]
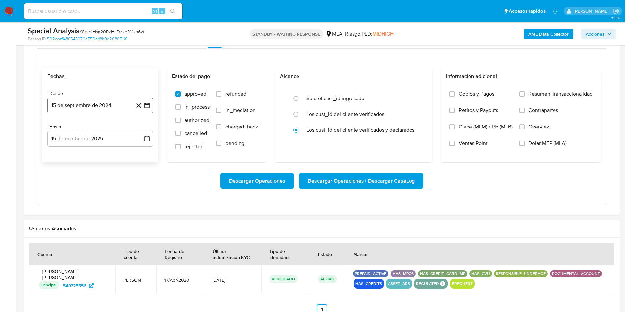
click at [149, 108] on icon "button" at bounding box center [146, 105] width 5 height 5
click at [110, 131] on span "septiembre 2024" at bounding box center [97, 129] width 40 height 7
click at [139, 130] on icon "Año siguiente" at bounding box center [140, 129] width 8 height 8
click at [97, 171] on span "may" at bounding box center [99, 171] width 9 height 5
click at [99, 153] on button "1" at bounding box center [100, 153] width 11 height 11
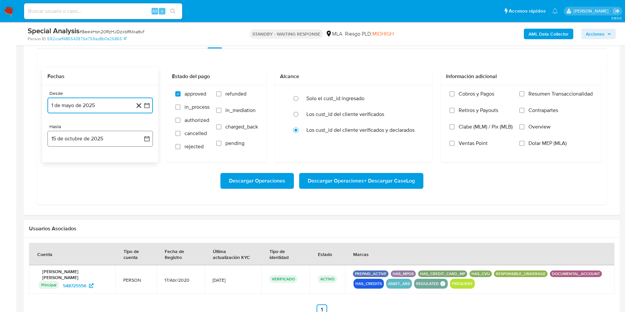
click at [144, 138] on icon "button" at bounding box center [147, 138] width 7 height 7
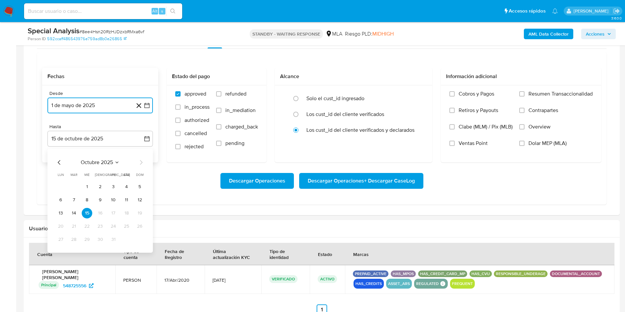
click at [60, 159] on icon "Mes anterior" at bounding box center [59, 163] width 8 height 8
drag, startPoint x: 58, startPoint y: 163, endPoint x: 58, endPoint y: 171, distance: 7.6
click at [59, 163] on icon "Mes anterior" at bounding box center [59, 163] width 8 height 8
click at [136, 238] on button "31" at bounding box center [139, 239] width 11 height 11
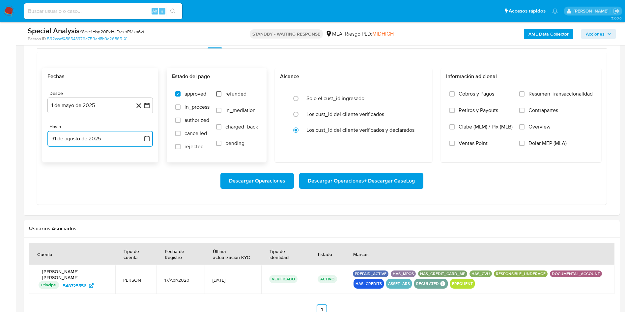
click at [220, 95] on input "refunded" at bounding box center [218, 93] width 5 height 5
checkbox input "true"
click at [522, 142] on input "Dolar MEP (MLA)" at bounding box center [521, 143] width 5 height 5
click at [355, 179] on span "Descargar Operaciones + Descargar CaseLog" at bounding box center [361, 181] width 107 height 14
